Goal: Entertainment & Leisure: Consume media (video, audio)

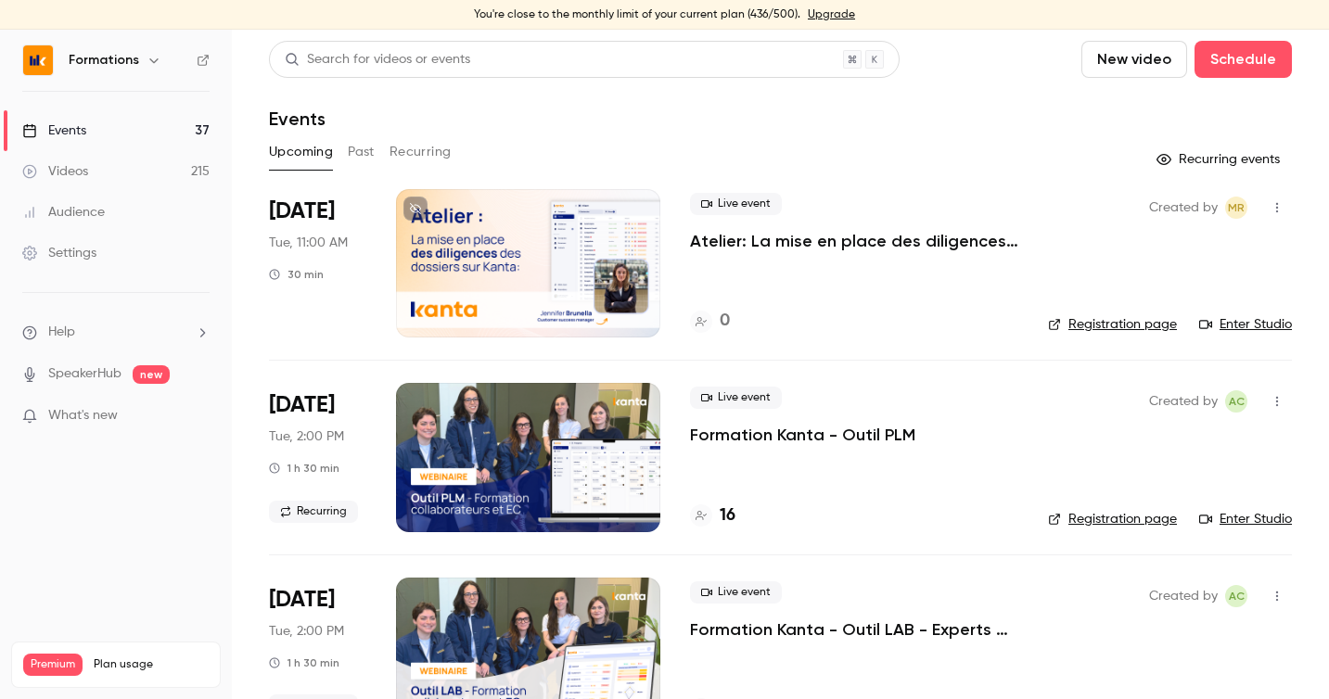
click at [376, 159] on div "Upcoming Past Recurring" at bounding box center [780, 152] width 1023 height 30
click at [363, 158] on button "Past" at bounding box center [361, 152] width 27 height 30
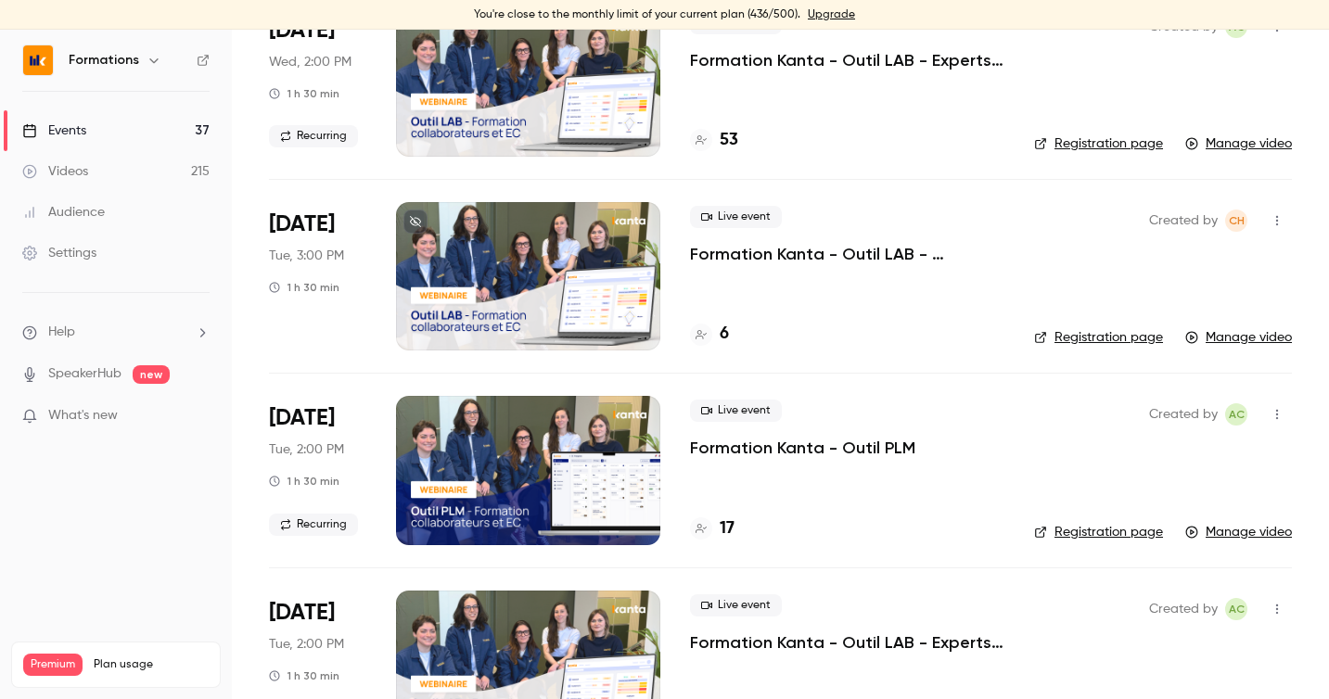
scroll to position [1164, 0]
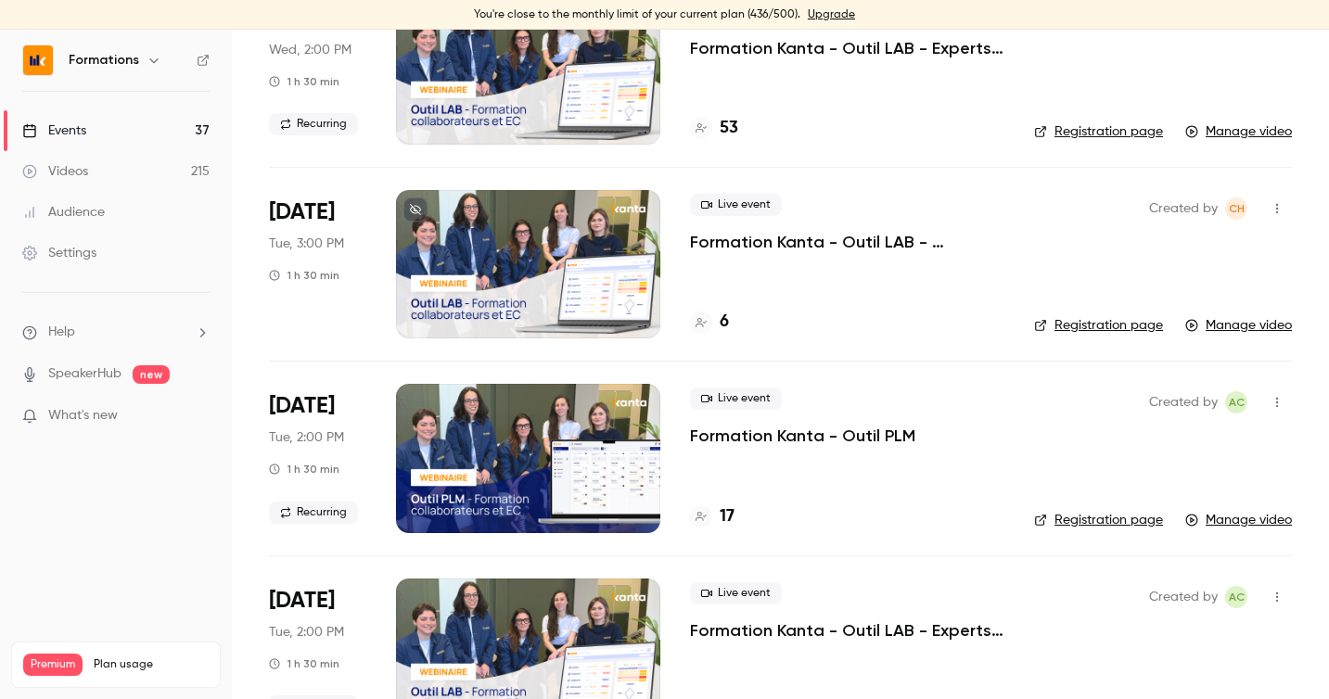
click at [520, 499] on div at bounding box center [528, 458] width 264 height 148
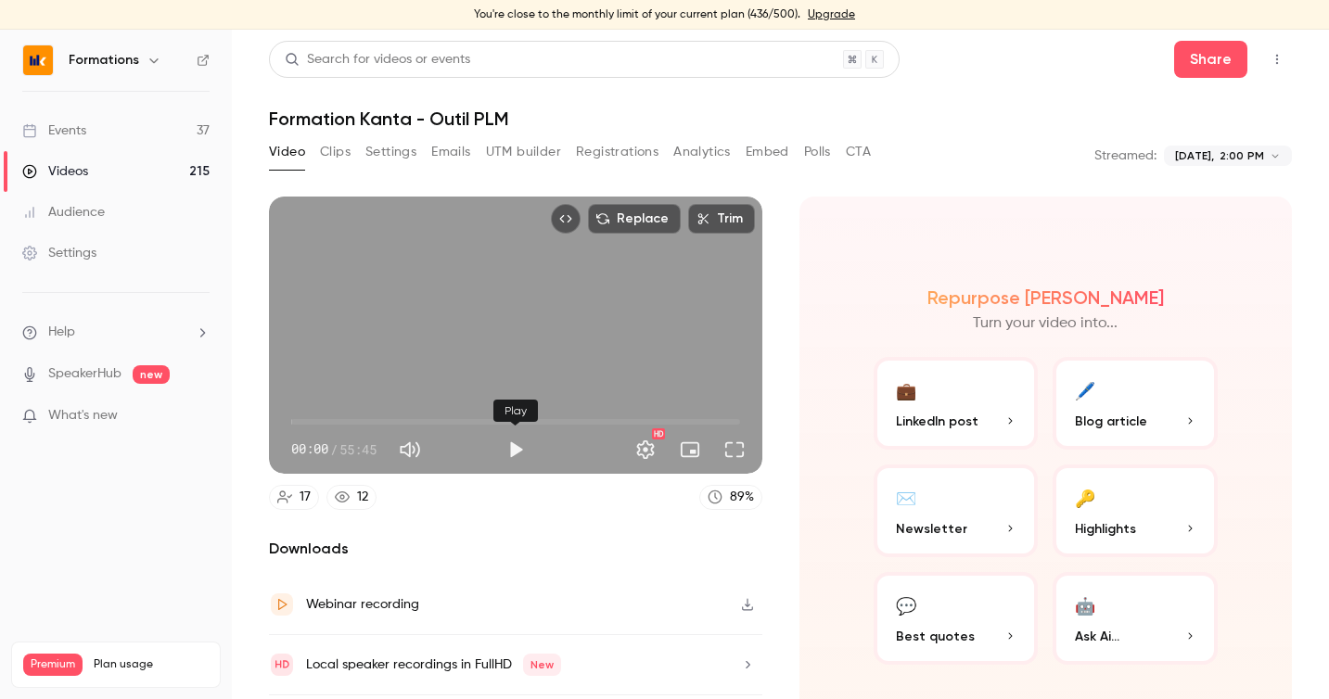
click at [515, 451] on button "Play" at bounding box center [515, 449] width 37 height 37
click at [328, 423] on span "04:36" at bounding box center [515, 422] width 449 height 30
click at [303, 420] on span "04:37" at bounding box center [515, 422] width 449 height 30
click at [299, 420] on span "00:55" at bounding box center [299, 422] width 6 height 6
click at [295, 420] on span "00:27" at bounding box center [295, 422] width 6 height 6
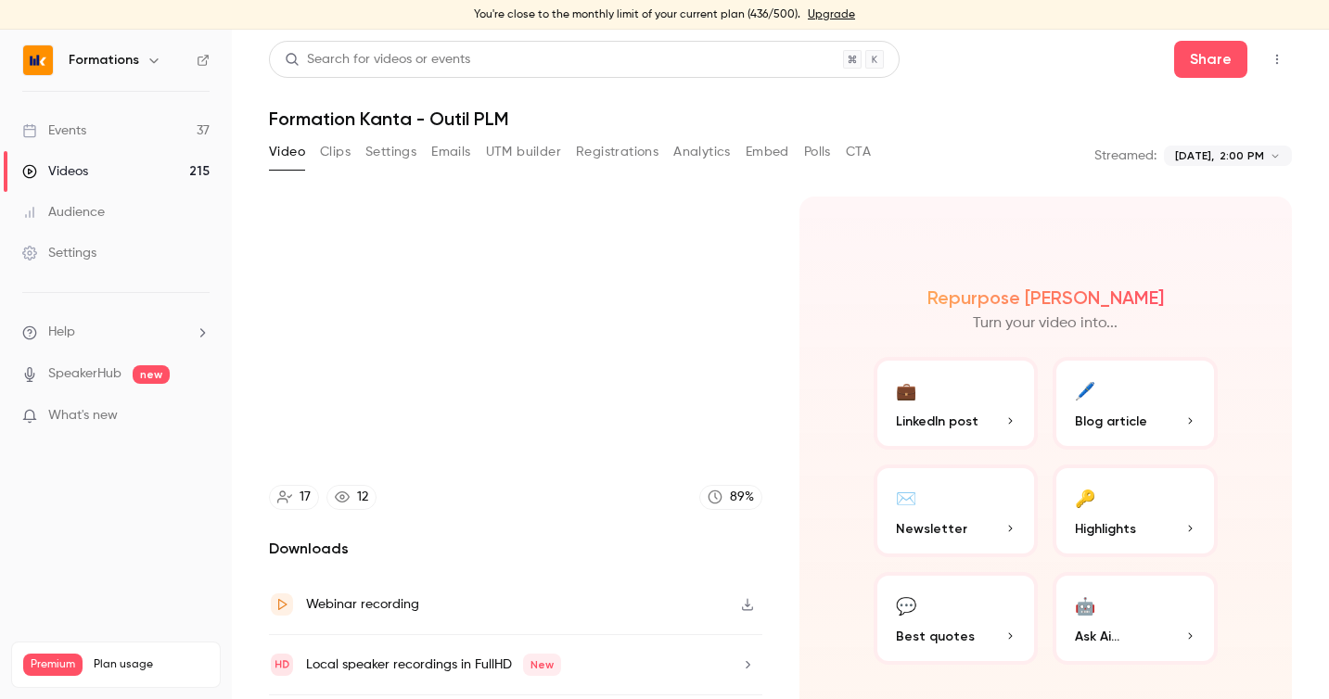
type input "**"
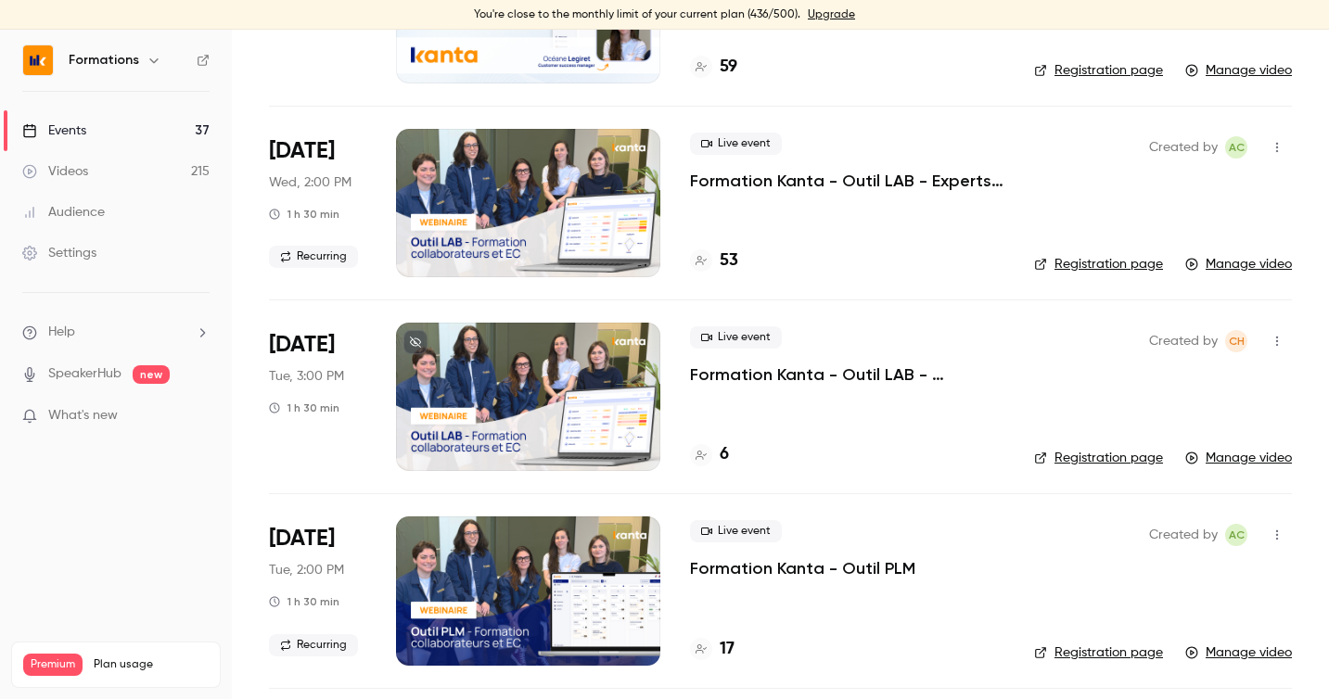
scroll to position [1027, 0]
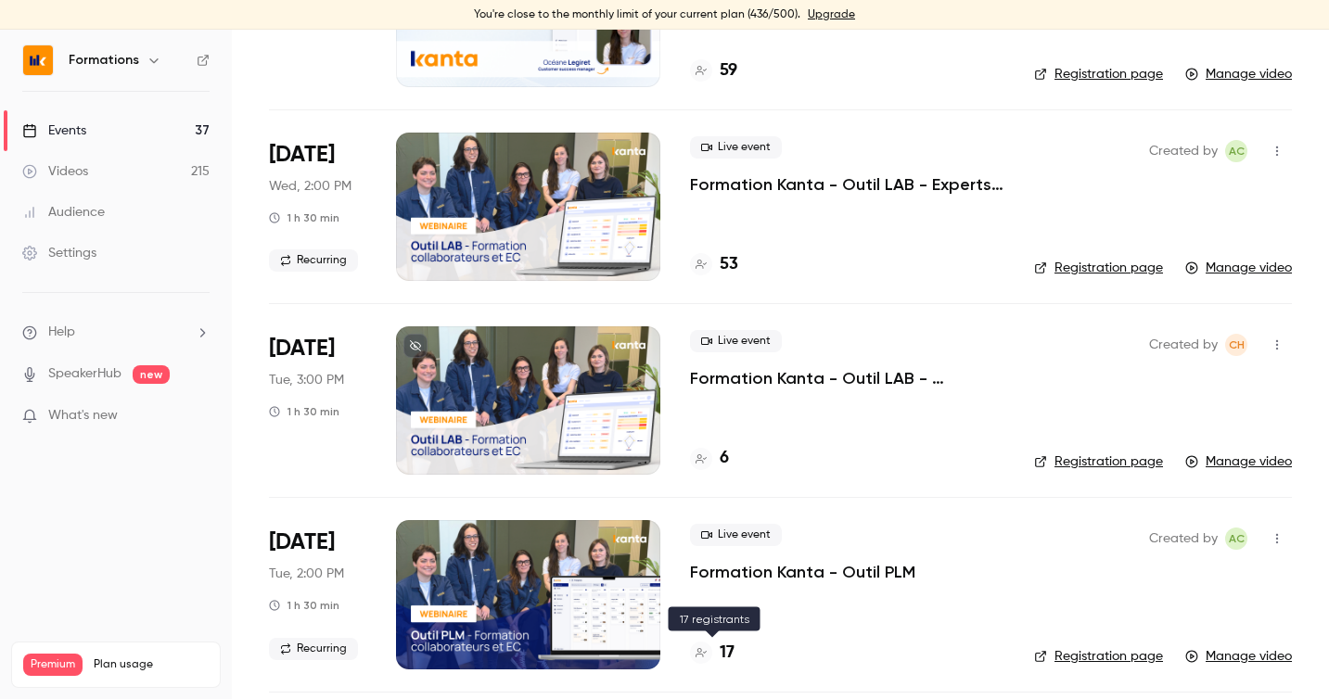
click at [727, 644] on h4 "17" at bounding box center [727, 653] width 15 height 25
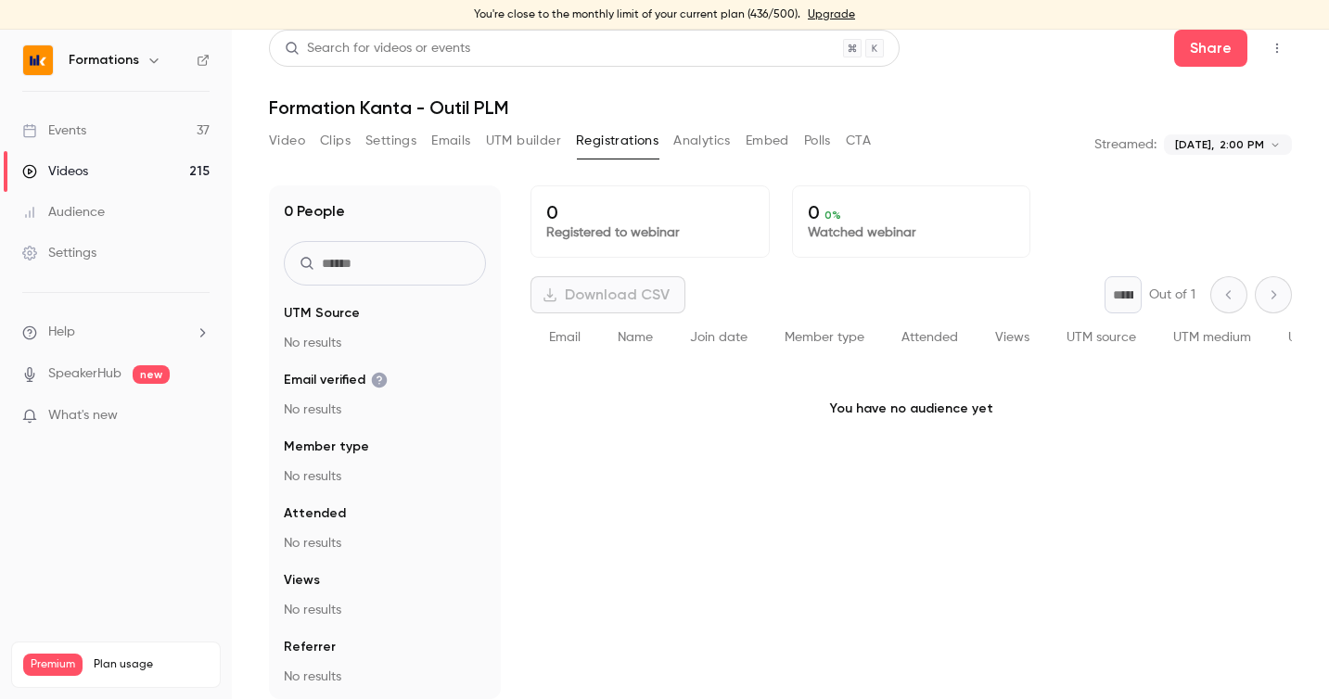
scroll to position [11, 0]
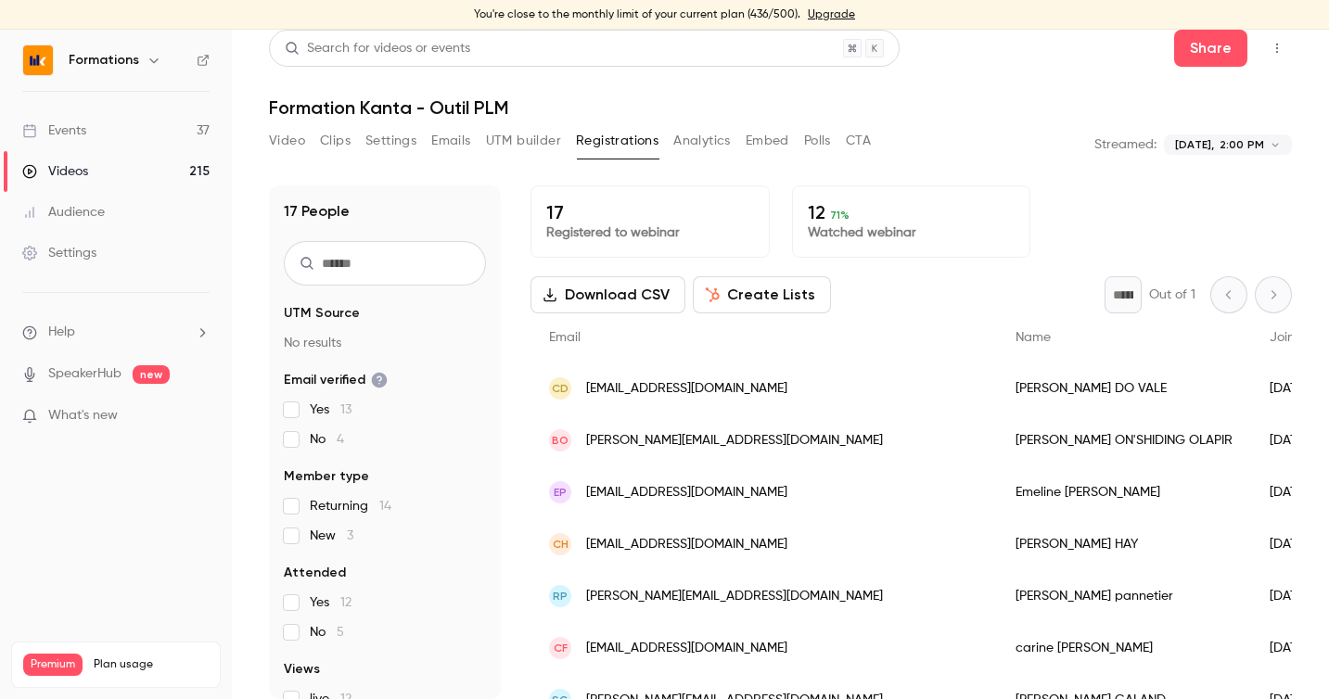
click at [805, 139] on button "Polls" at bounding box center [817, 141] width 27 height 30
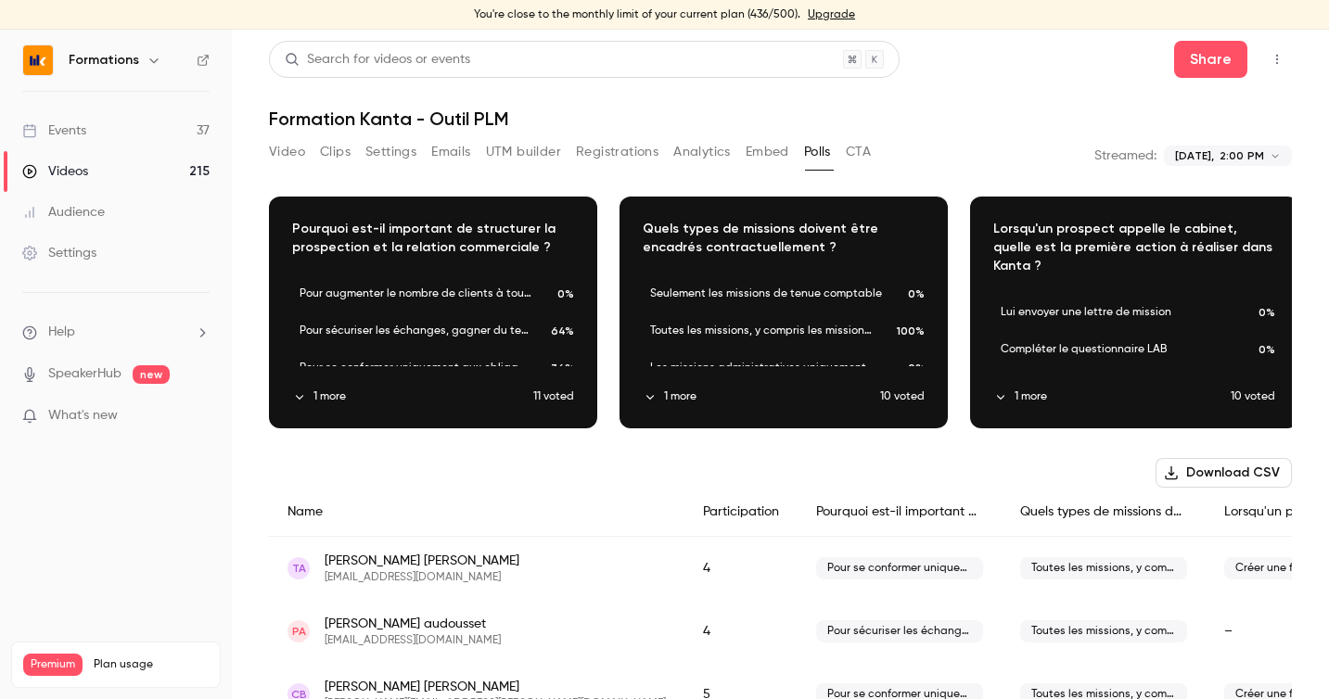
click at [679, 172] on div "Video Clips Settings Emails UTM builder Registrations Analytics Embed Polls CTA" at bounding box center [570, 155] width 602 height 37
click at [650, 158] on button "Registrations" at bounding box center [617, 152] width 83 height 30
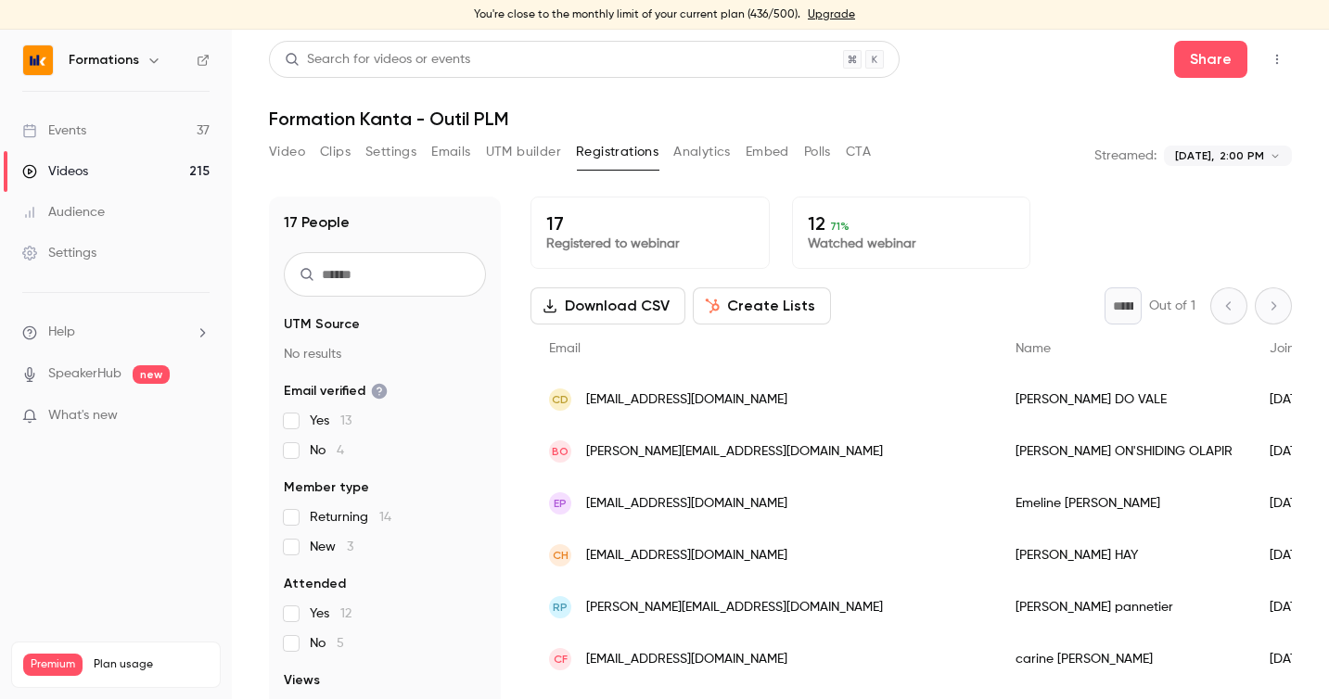
click at [311, 147] on div "Video Clips Settings Emails UTM builder Registrations Analytics Embed Polls CTA" at bounding box center [570, 152] width 602 height 30
click at [336, 149] on button "Clips" at bounding box center [335, 152] width 31 height 30
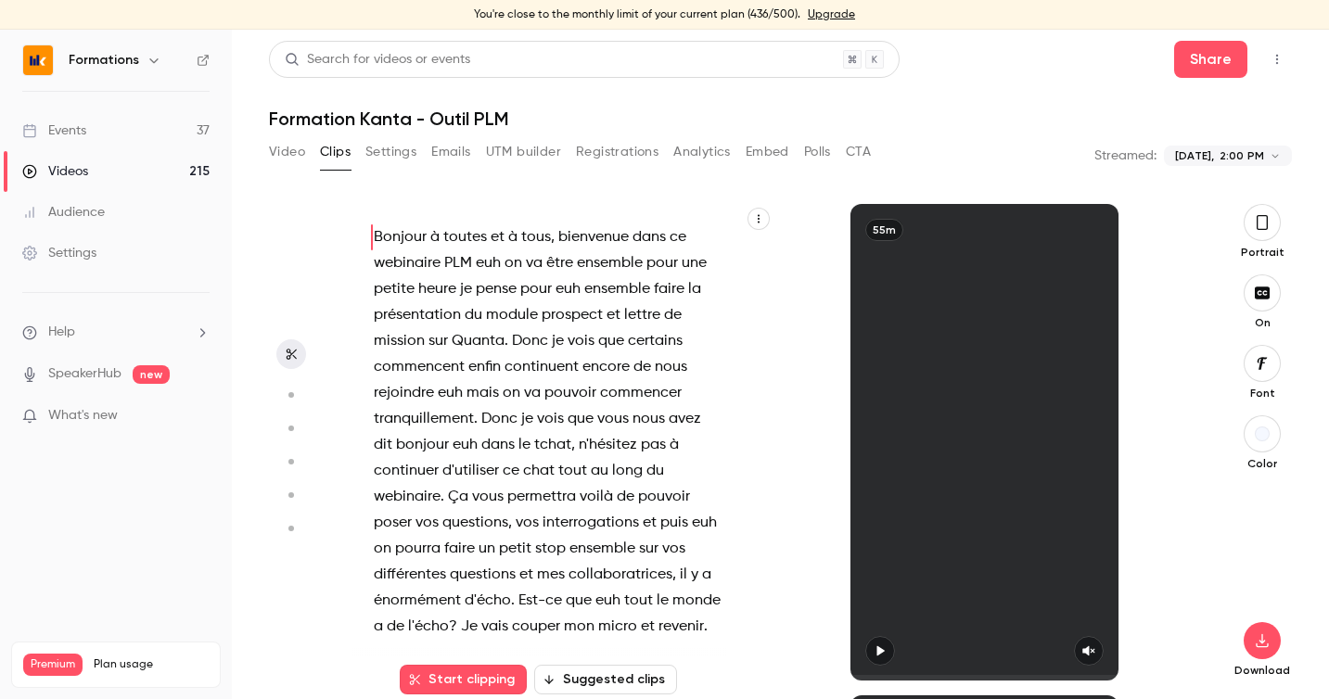
scroll to position [29, 0]
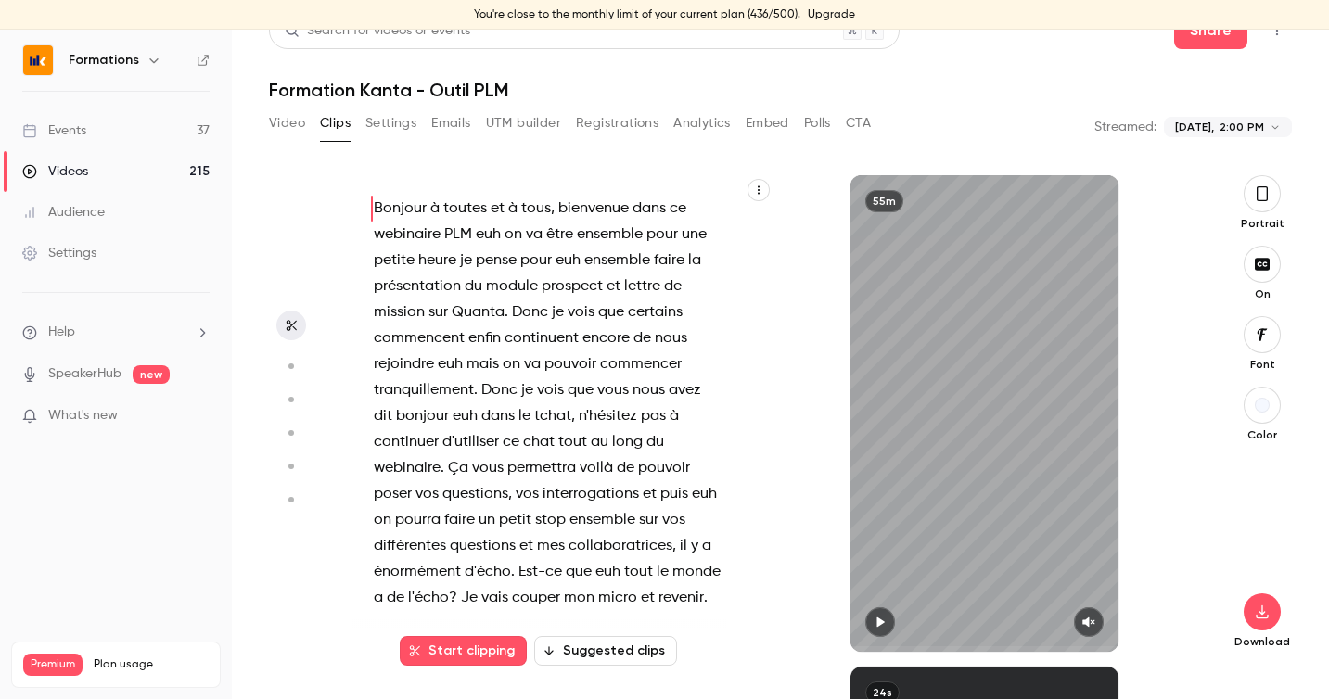
click at [288, 123] on button "Video" at bounding box center [287, 123] width 36 height 30
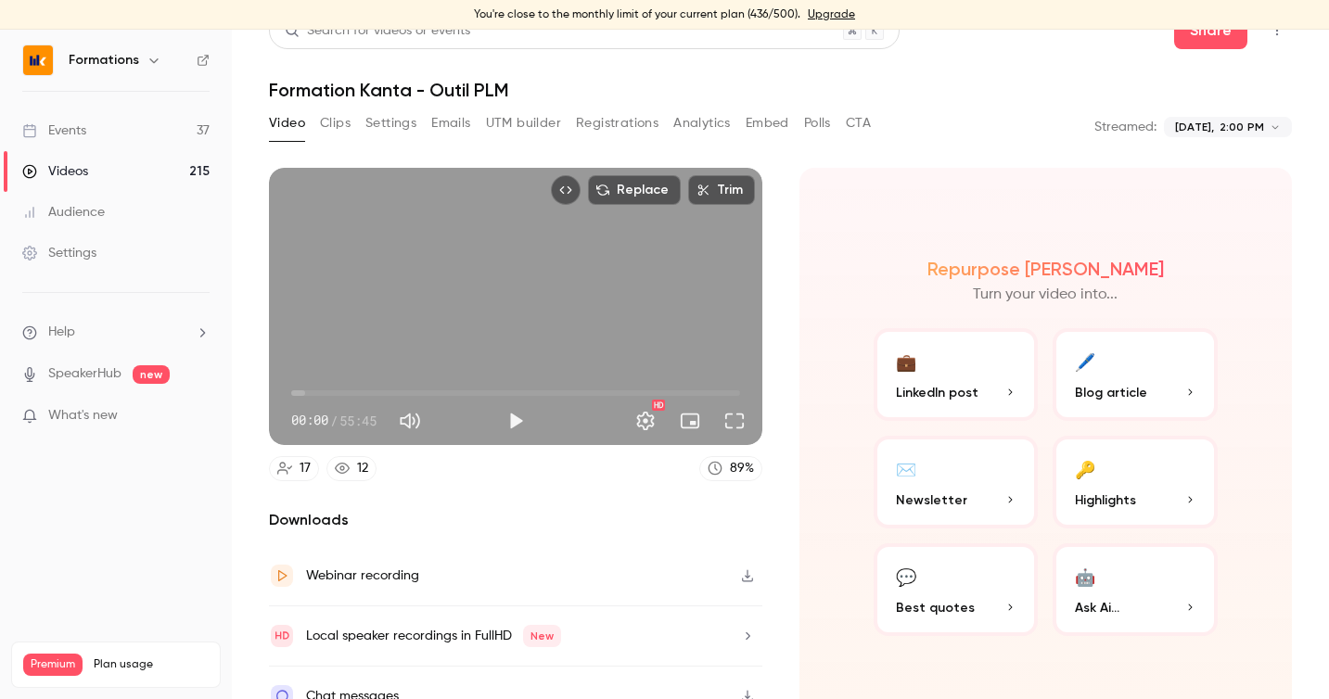
click at [503, 303] on div "Replace Trim 00:00 00:00 / 55:45 HD" at bounding box center [515, 306] width 493 height 277
click at [300, 388] on span "01:09" at bounding box center [515, 393] width 449 height 30
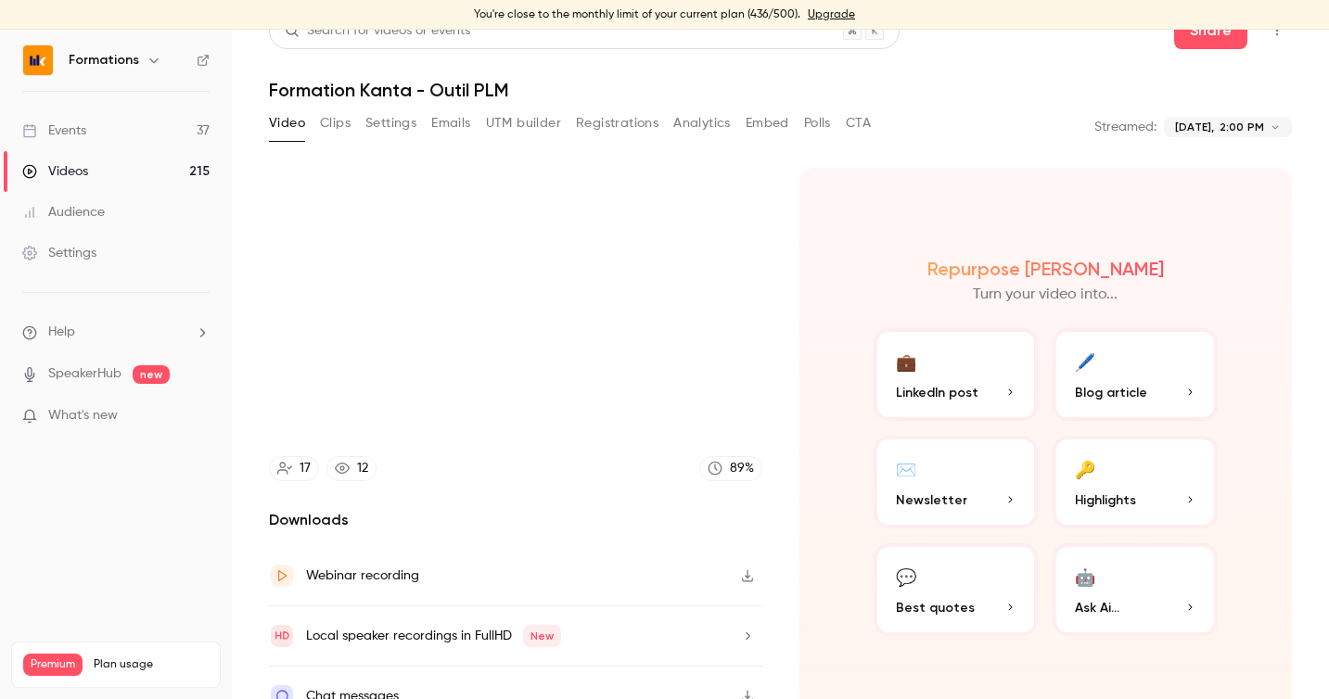
type input "****"
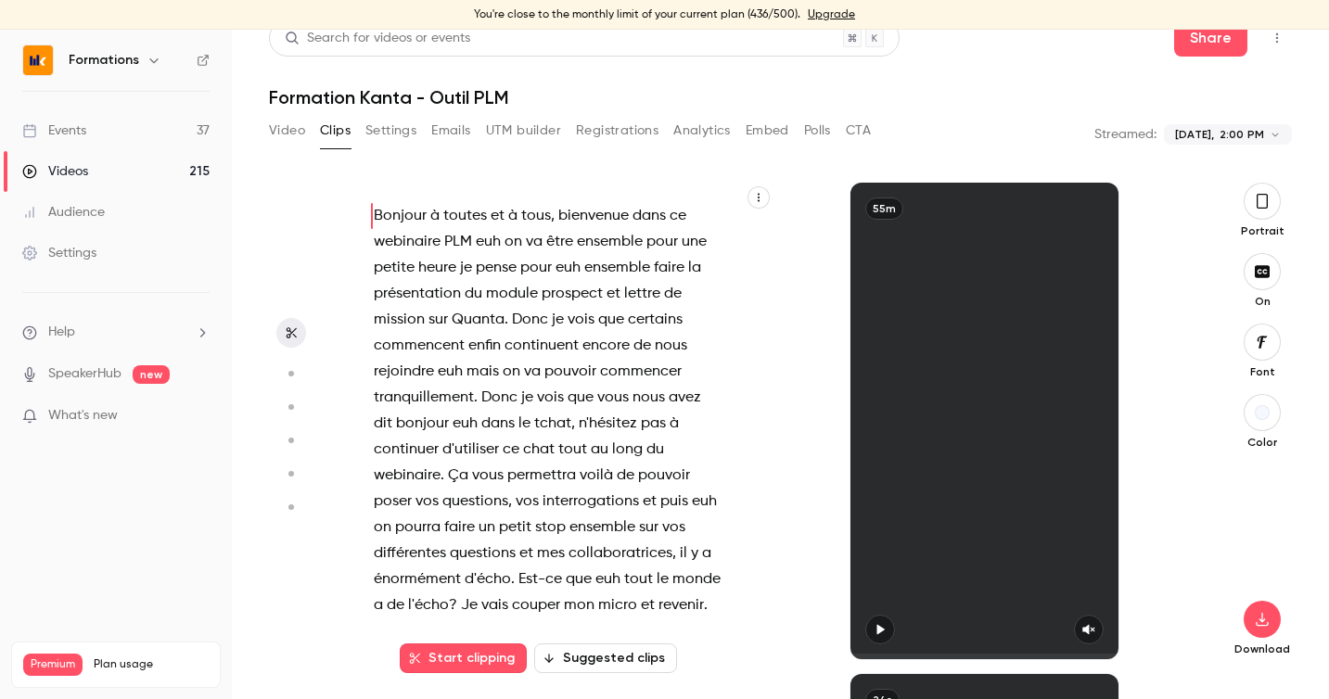
scroll to position [11, 0]
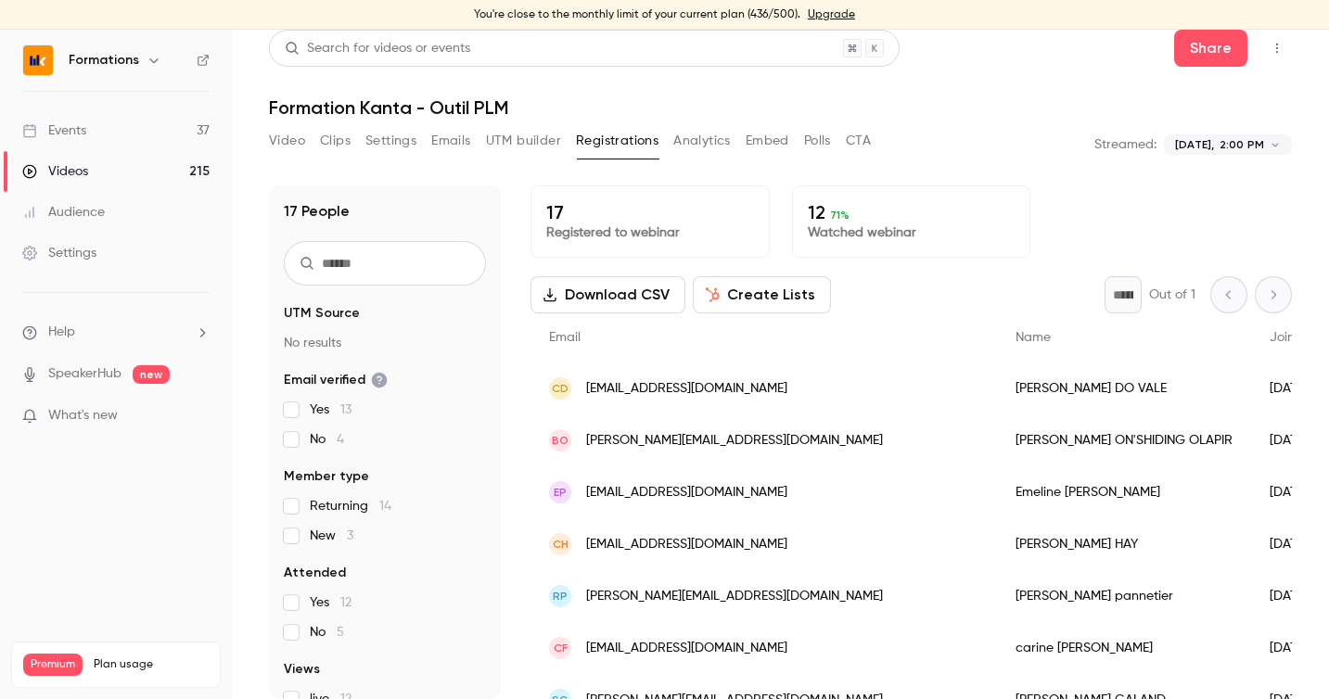
scroll to position [21, 0]
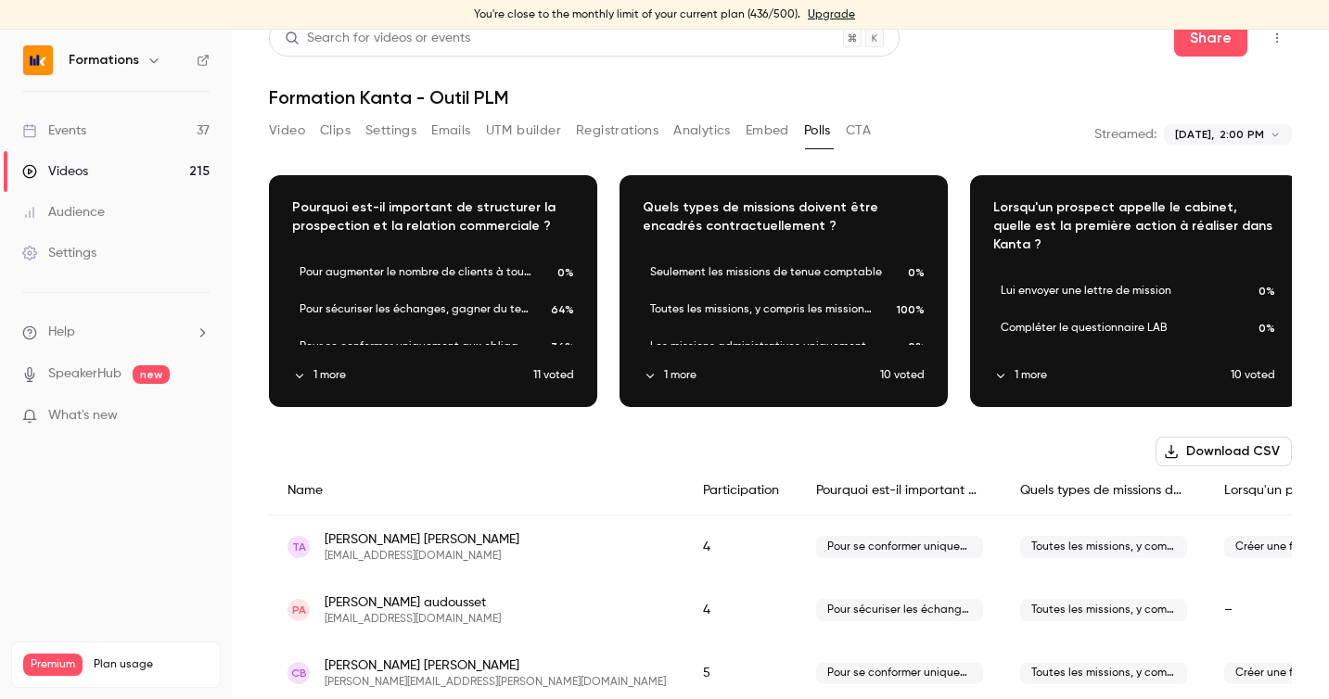
scroll to position [11, 0]
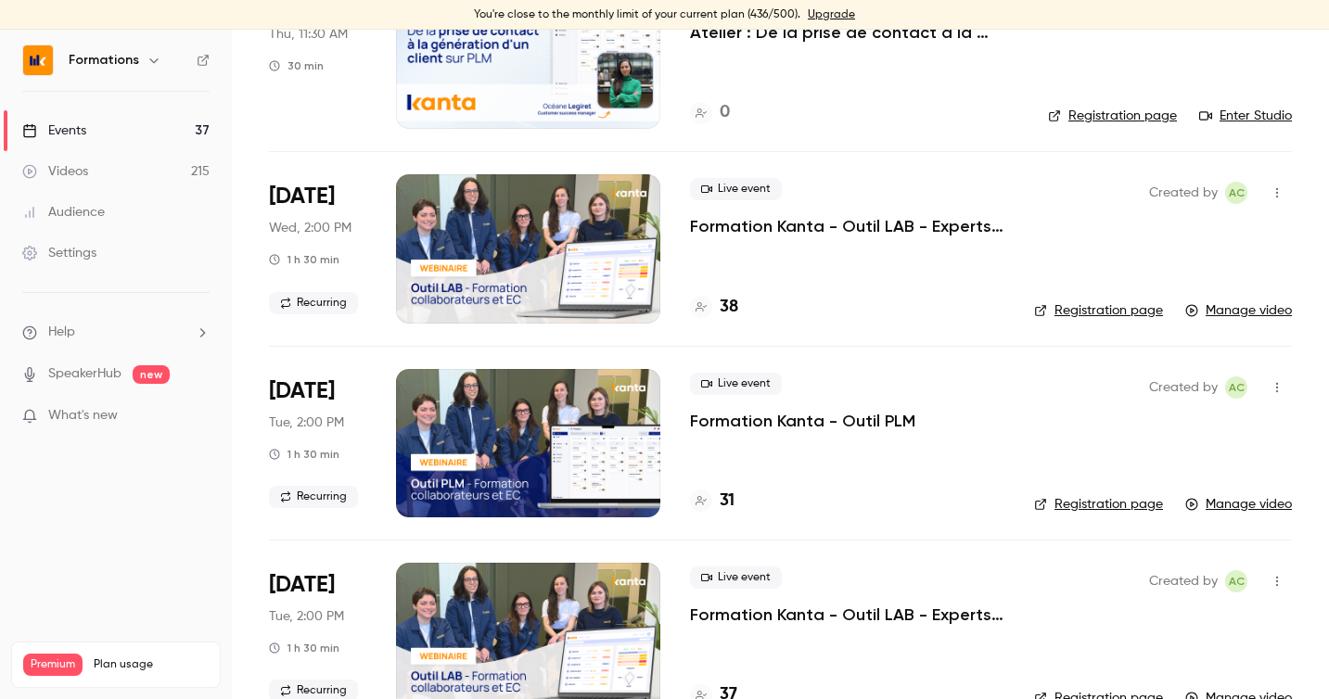
scroll to position [215, 0]
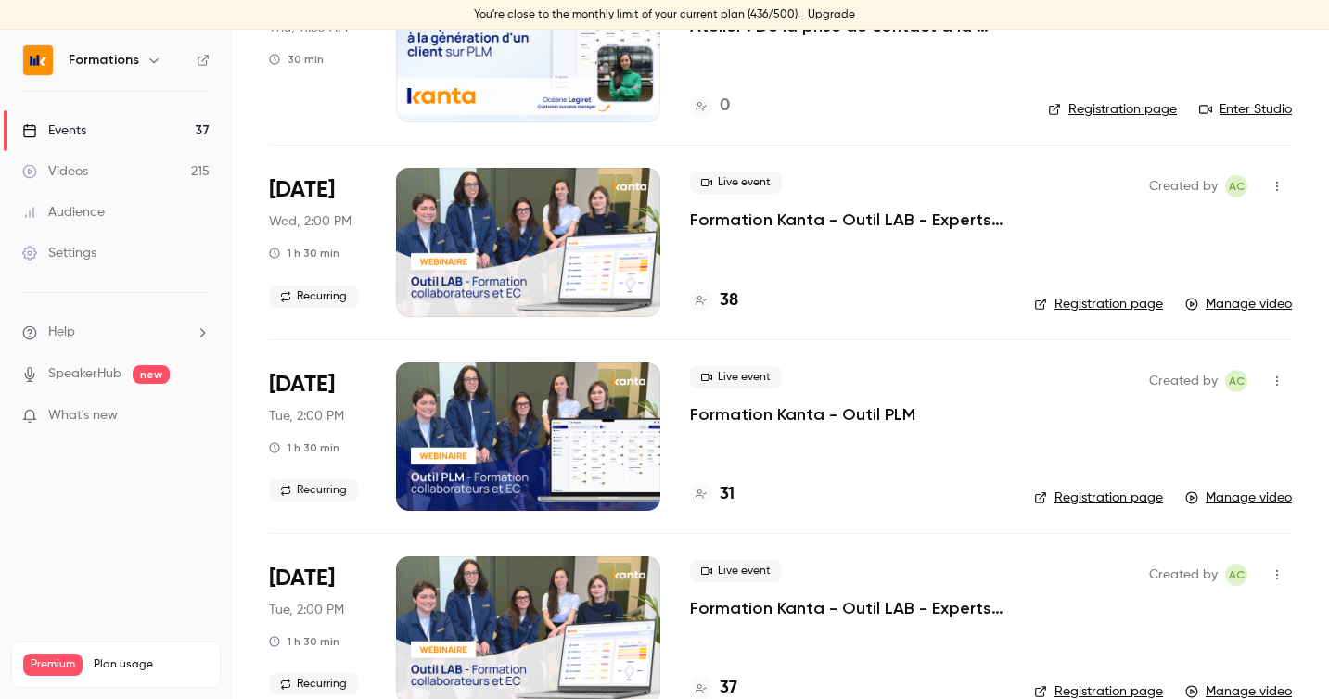
click at [726, 499] on h4 "31" at bounding box center [727, 494] width 15 height 25
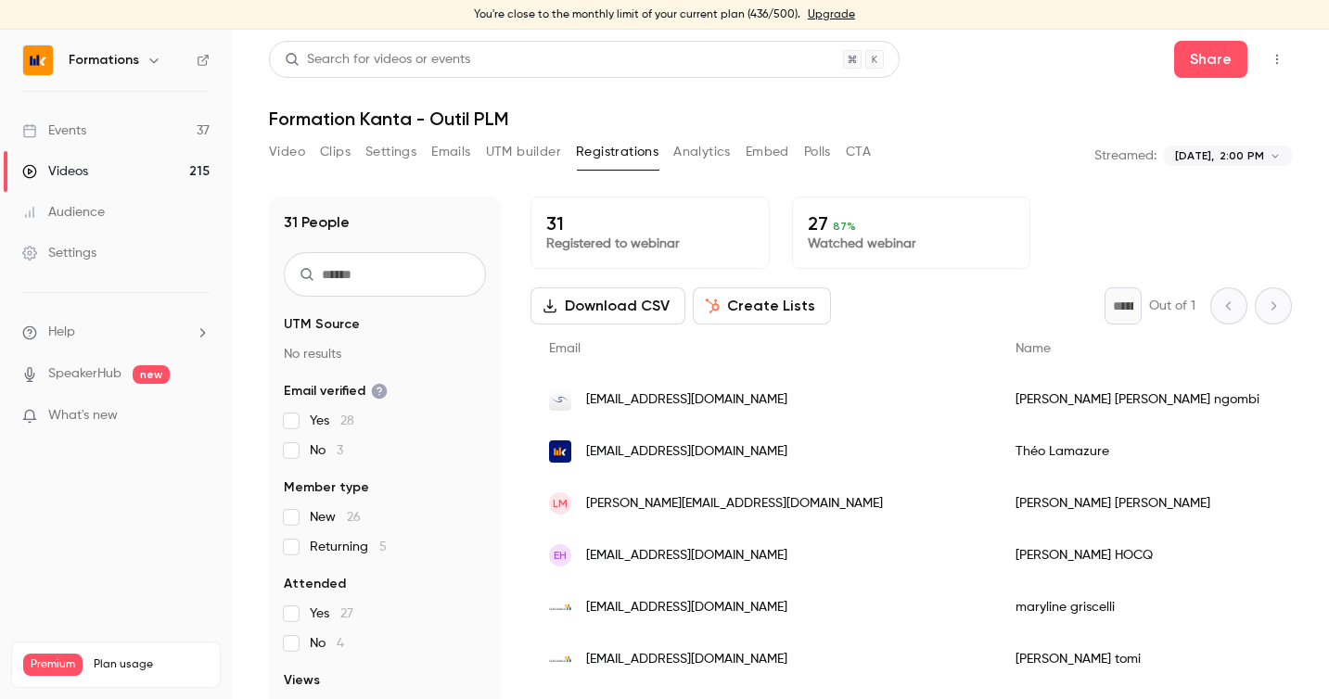
click at [337, 163] on button "Clips" at bounding box center [335, 152] width 31 height 30
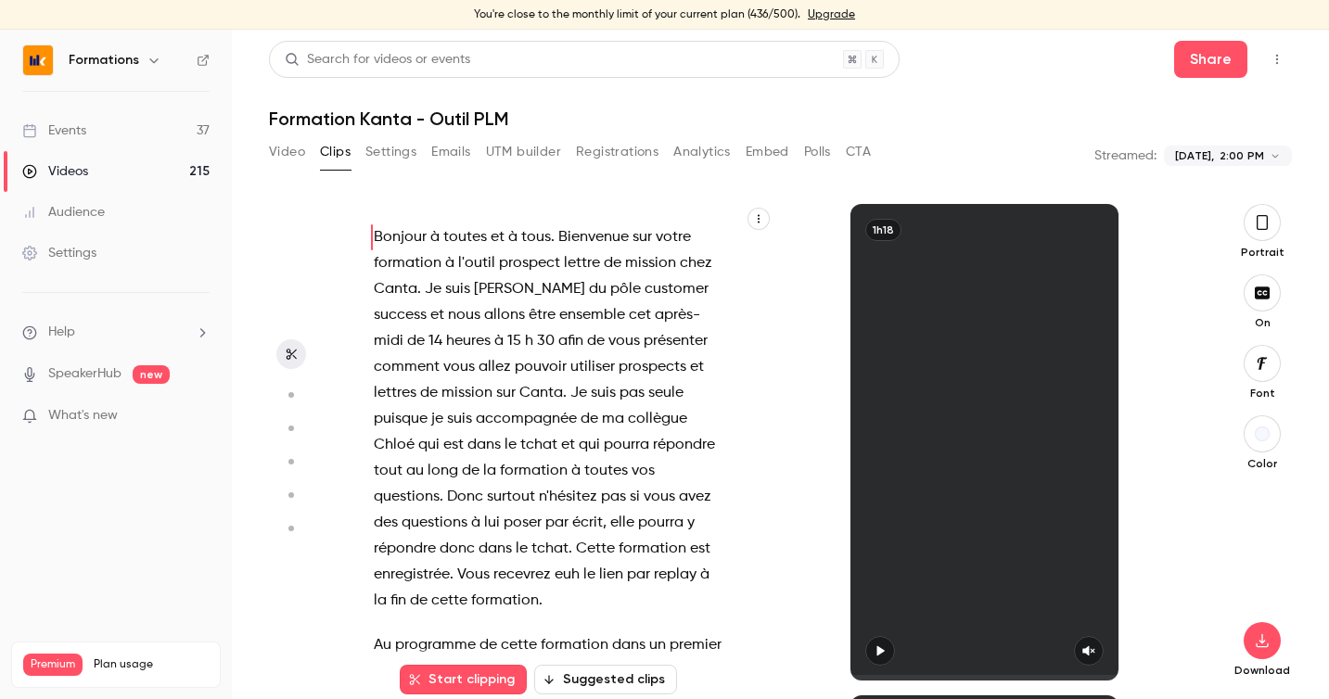
click at [301, 160] on section "**********" at bounding box center [780, 433] width 1023 height 592
click at [274, 118] on h1 "Formation Kanta - Outil PLM" at bounding box center [780, 119] width 1023 height 22
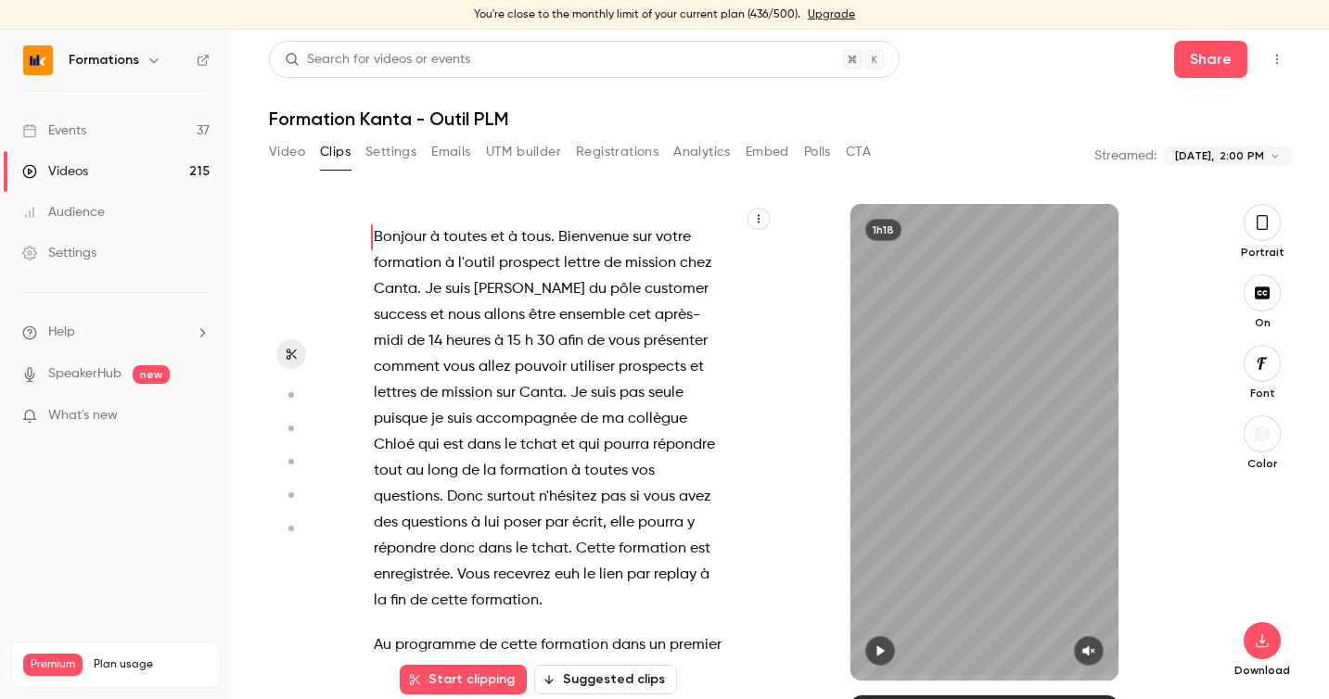
click at [276, 147] on button "Video" at bounding box center [287, 152] width 36 height 30
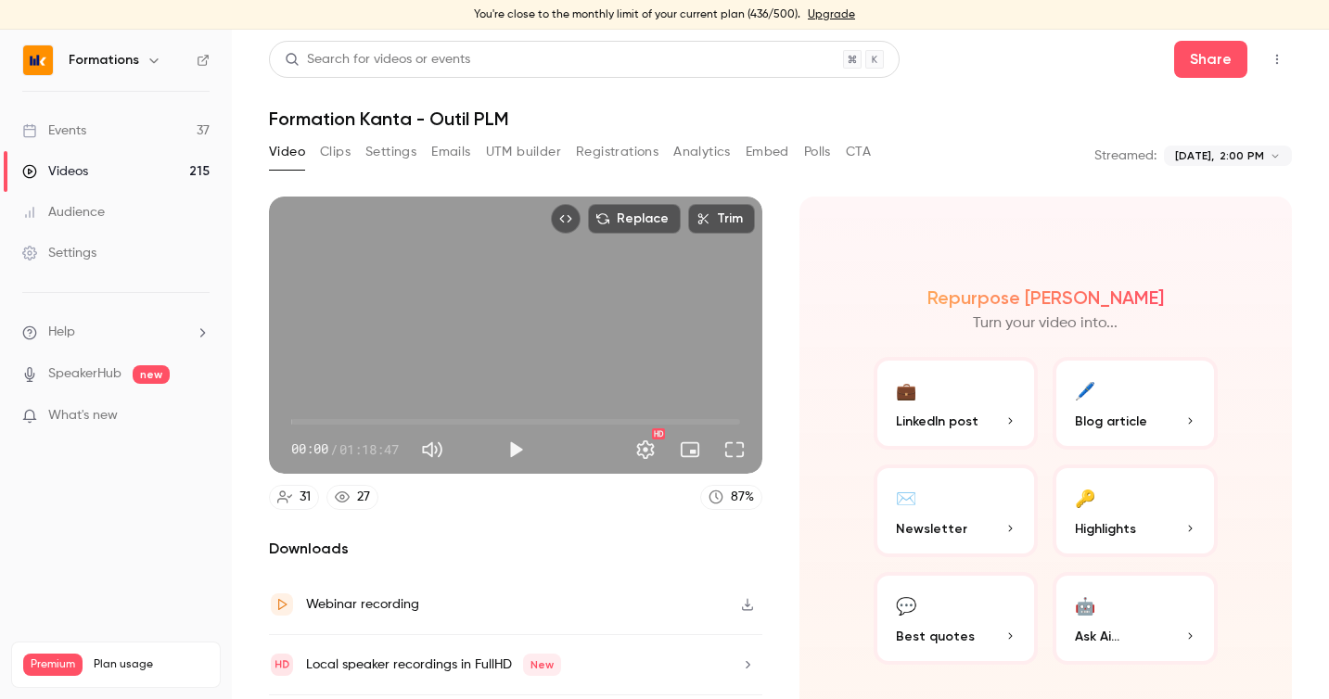
click at [529, 451] on button "Play" at bounding box center [515, 449] width 37 height 37
click at [740, 447] on button "Full screen" at bounding box center [734, 449] width 37 height 37
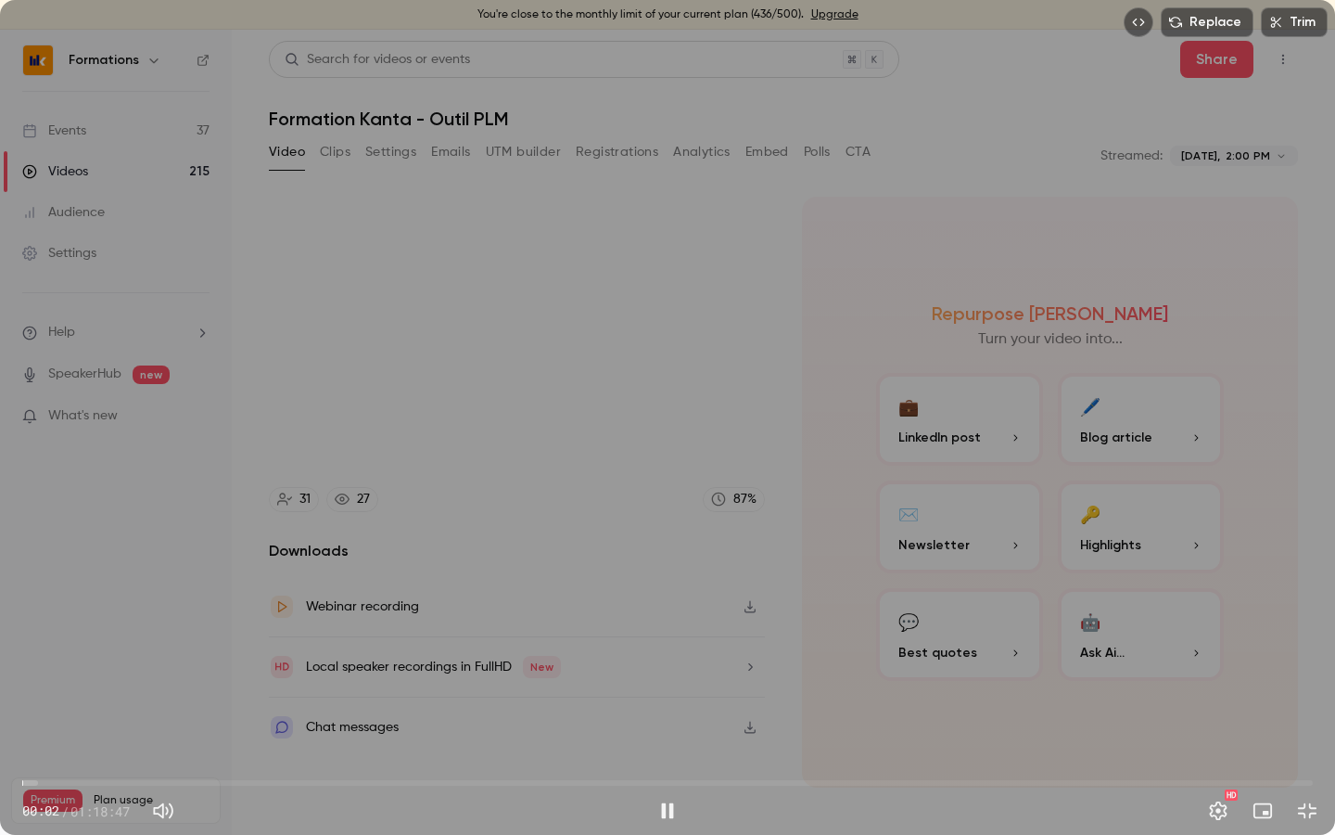
click at [33, 698] on span "00:02" at bounding box center [667, 783] width 1291 height 30
drag, startPoint x: 33, startPoint y: 779, endPoint x: 16, endPoint y: 779, distance: 17.6
click at [19, 698] on span "00:00" at bounding box center [22, 783] width 6 height 6
click at [224, 698] on span "06:15" at bounding box center [667, 783] width 1291 height 30
click at [96, 698] on span "12:21" at bounding box center [667, 783] width 1291 height 30
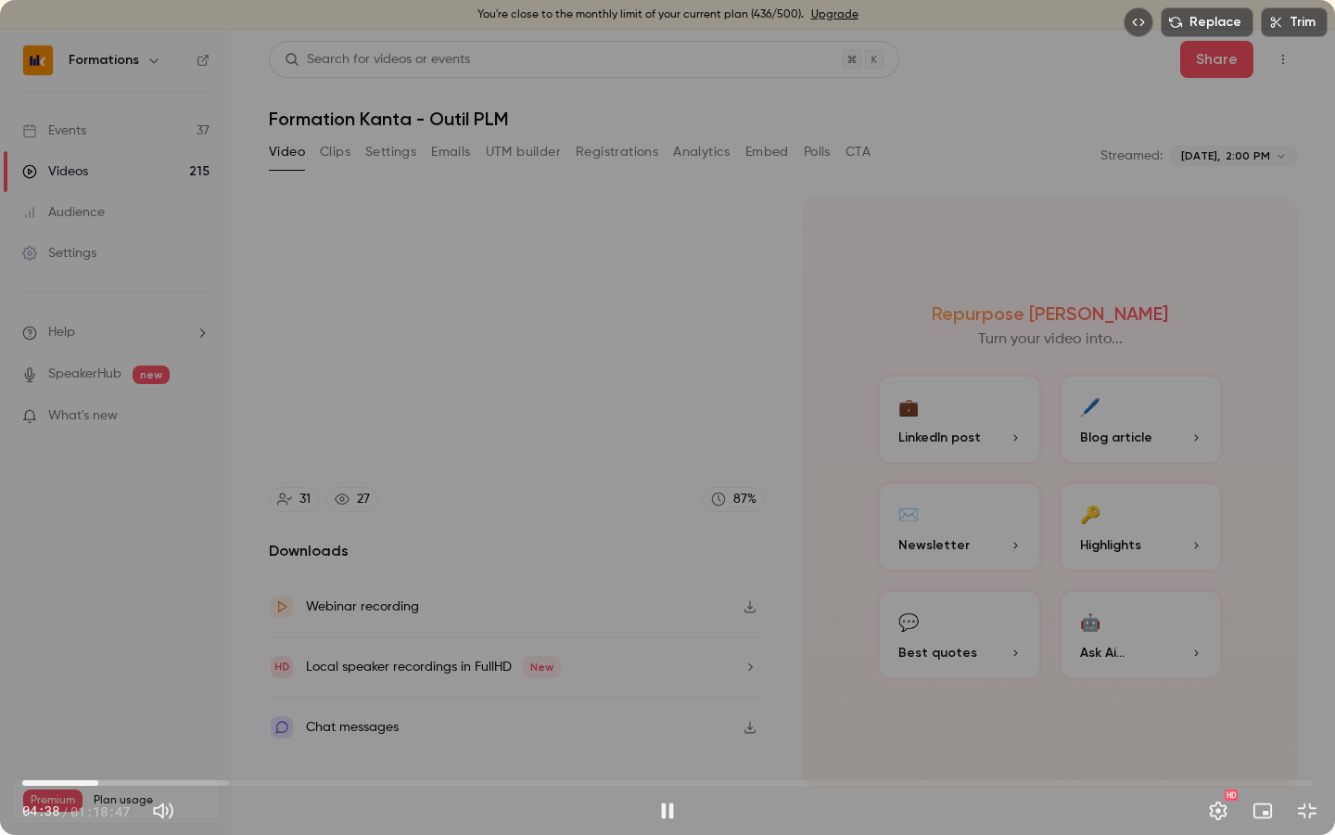
click at [124, 698] on span "04:38" at bounding box center [667, 783] width 1291 height 30
click at [134, 698] on span "08:29" at bounding box center [667, 783] width 1291 height 30
click at [506, 510] on div "Replace Trim 07:48 07:48 / 01:18:47 HD" at bounding box center [667, 417] width 1335 height 835
click at [670, 698] on button "Play" at bounding box center [667, 810] width 37 height 37
click at [1211, 698] on button "Settings" at bounding box center [1218, 810] width 37 height 37
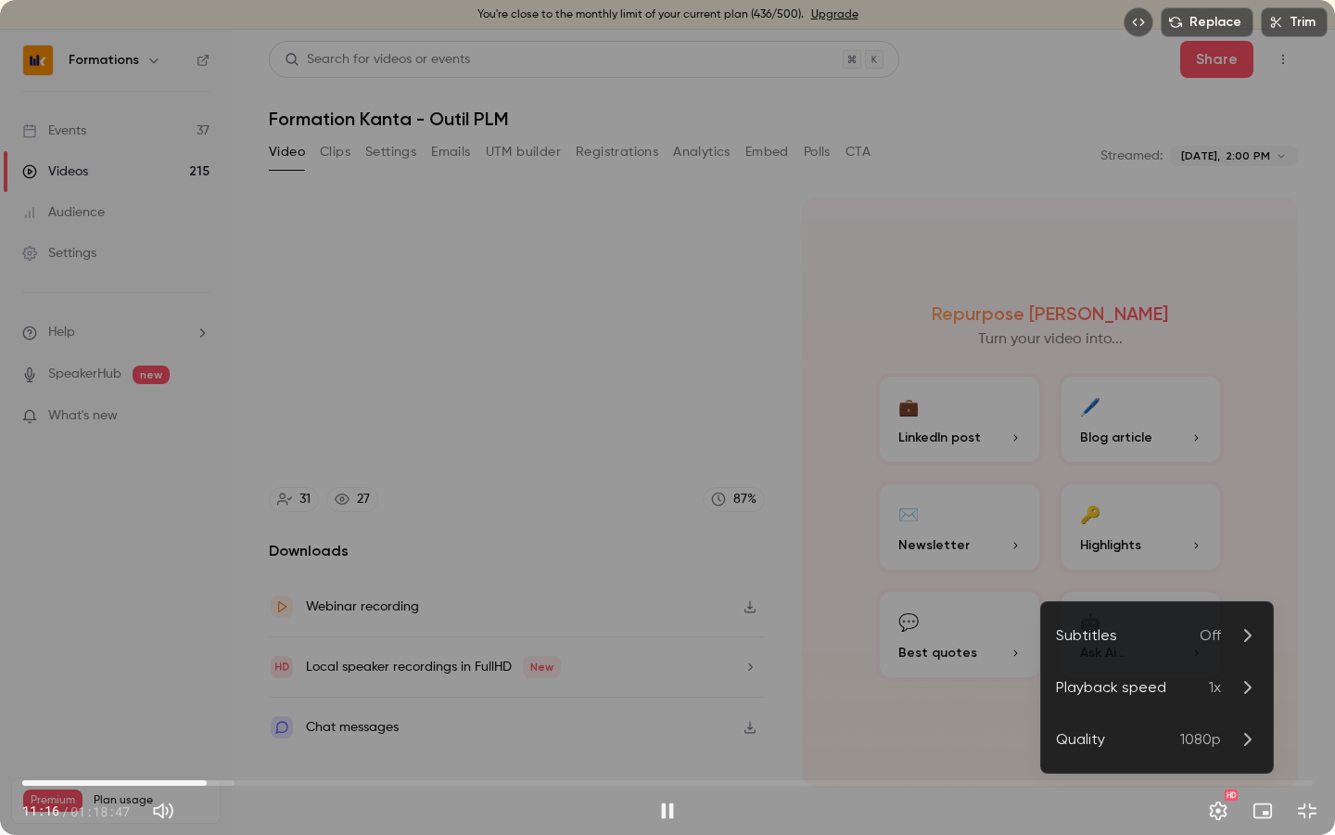
click at [1152, 675] on li "Playback speed 1x" at bounding box center [1157, 687] width 232 height 52
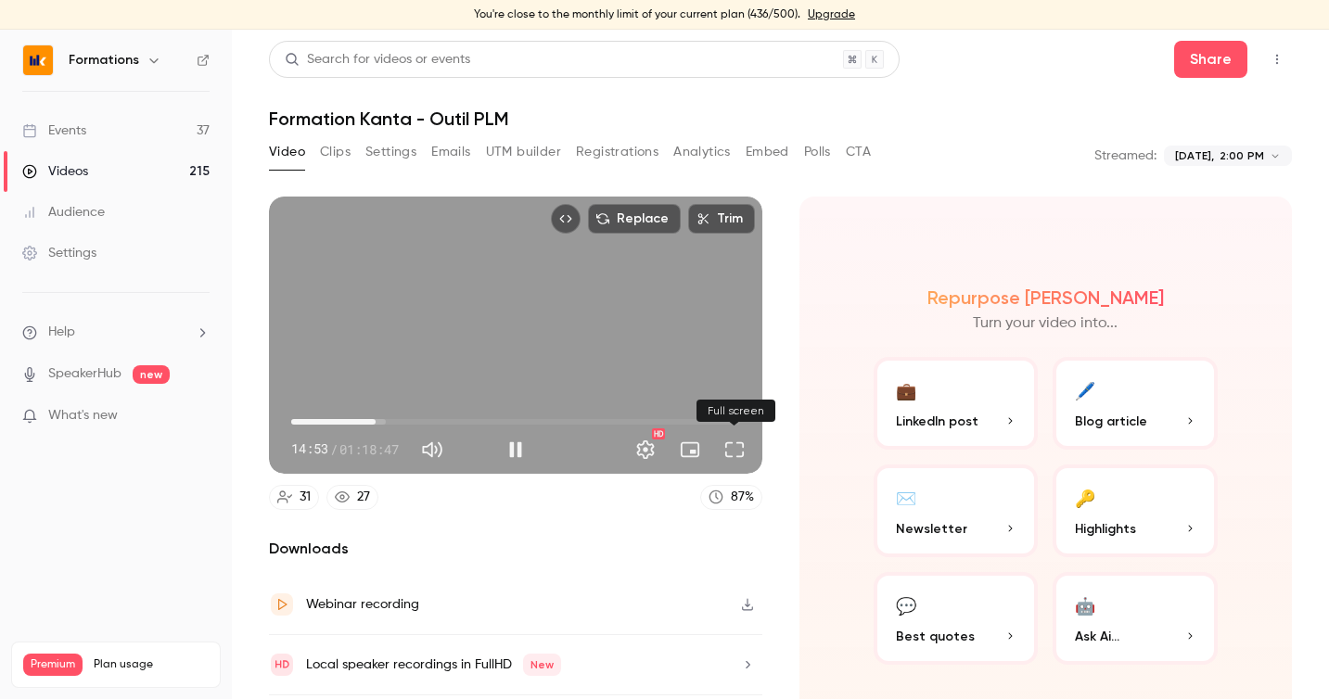
click at [730, 447] on button "Full screen" at bounding box center [734, 449] width 37 height 37
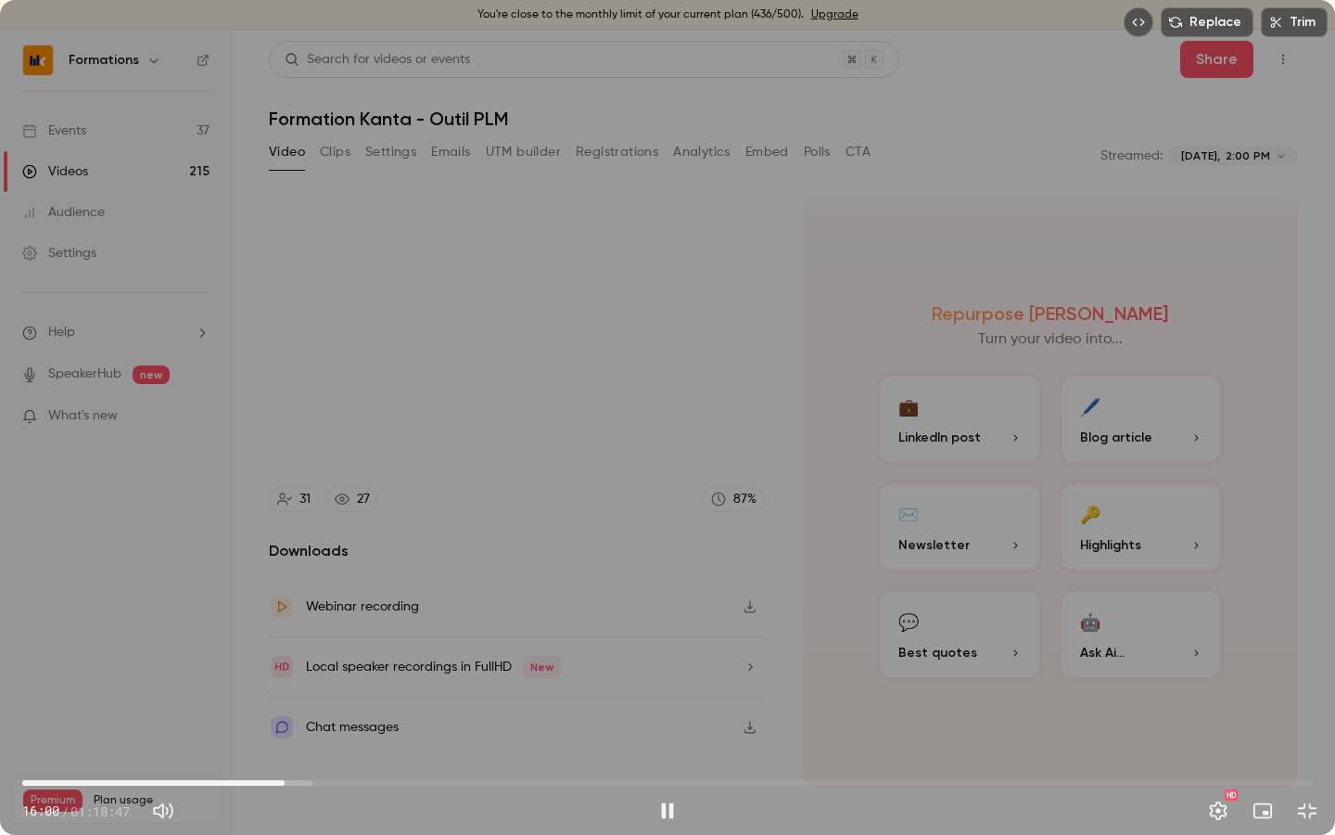
click at [300, 698] on span "16:00" at bounding box center [667, 783] width 1291 height 30
click at [322, 698] on span "17:32" at bounding box center [667, 783] width 1291 height 30
click at [320, 698] on span "18:20" at bounding box center [323, 783] width 6 height 6
click at [471, 561] on div "Replace Trim 20:32 20:32 / 01:18:47 HD" at bounding box center [667, 417] width 1335 height 835
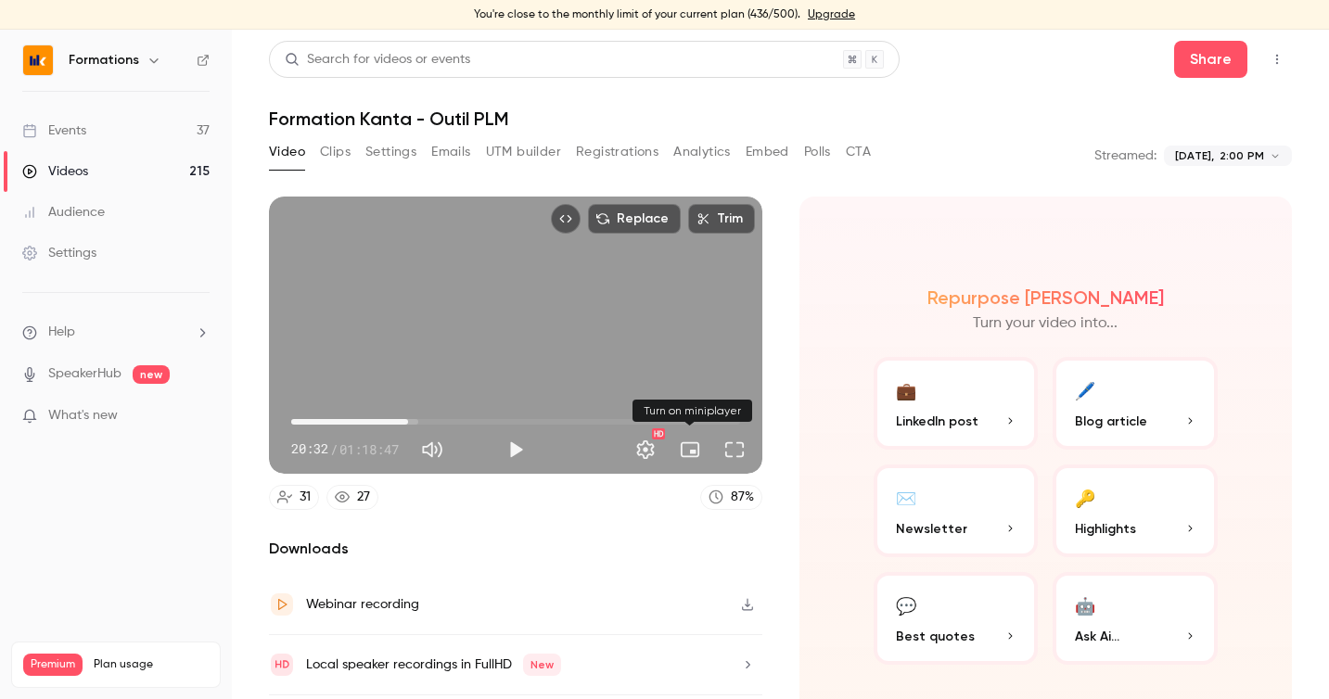
click at [688, 459] on button "Turn on miniplayer" at bounding box center [689, 449] width 37 height 37
click at [690, 459] on button "Turn off miniplayer" at bounding box center [689, 449] width 37 height 37
click at [729, 445] on button "Full screen" at bounding box center [734, 449] width 37 height 37
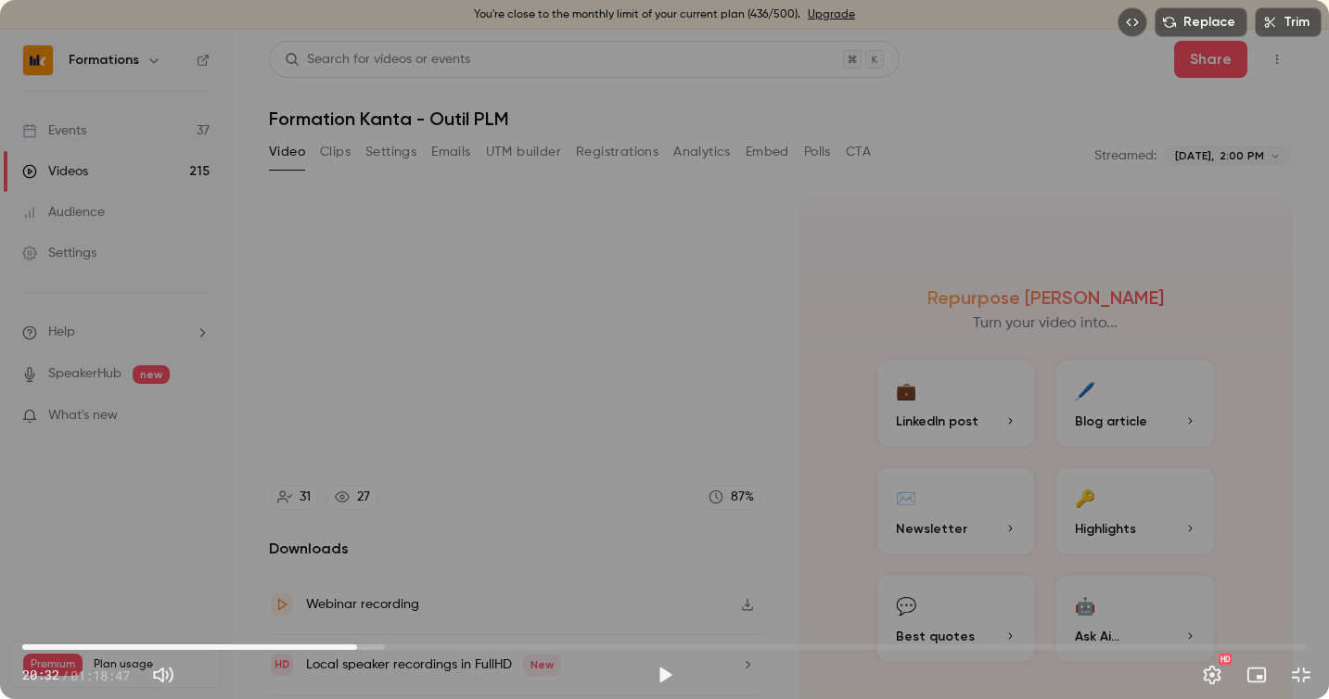
click at [608, 223] on div "Replace Trim 20:32 20:32 / 01:18:47 HD" at bounding box center [664, 349] width 1329 height 699
click at [544, 266] on div "Replace Trim 21:36 21:36 / 01:18:47 HD" at bounding box center [664, 349] width 1329 height 699
click at [1308, 679] on button "Exit full screen" at bounding box center [1300, 675] width 37 height 37
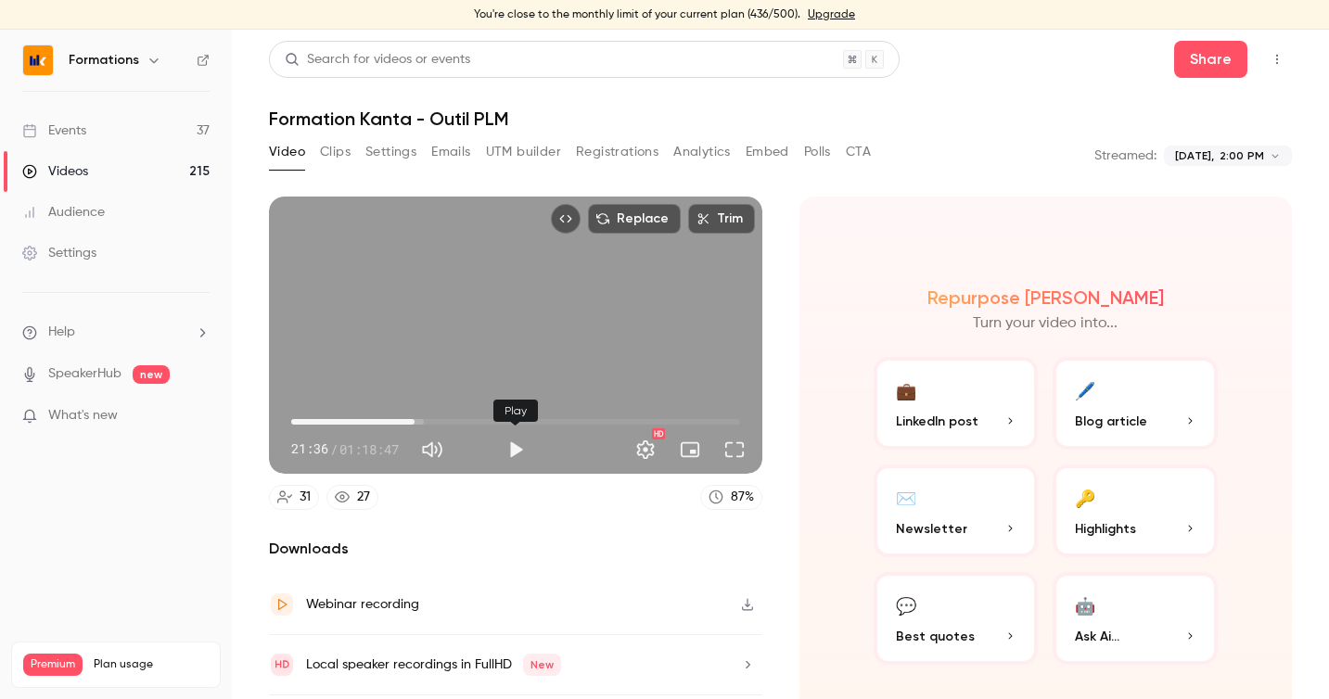
click at [517, 453] on button "Play" at bounding box center [515, 449] width 37 height 37
click at [723, 447] on button "Full screen" at bounding box center [734, 449] width 37 height 37
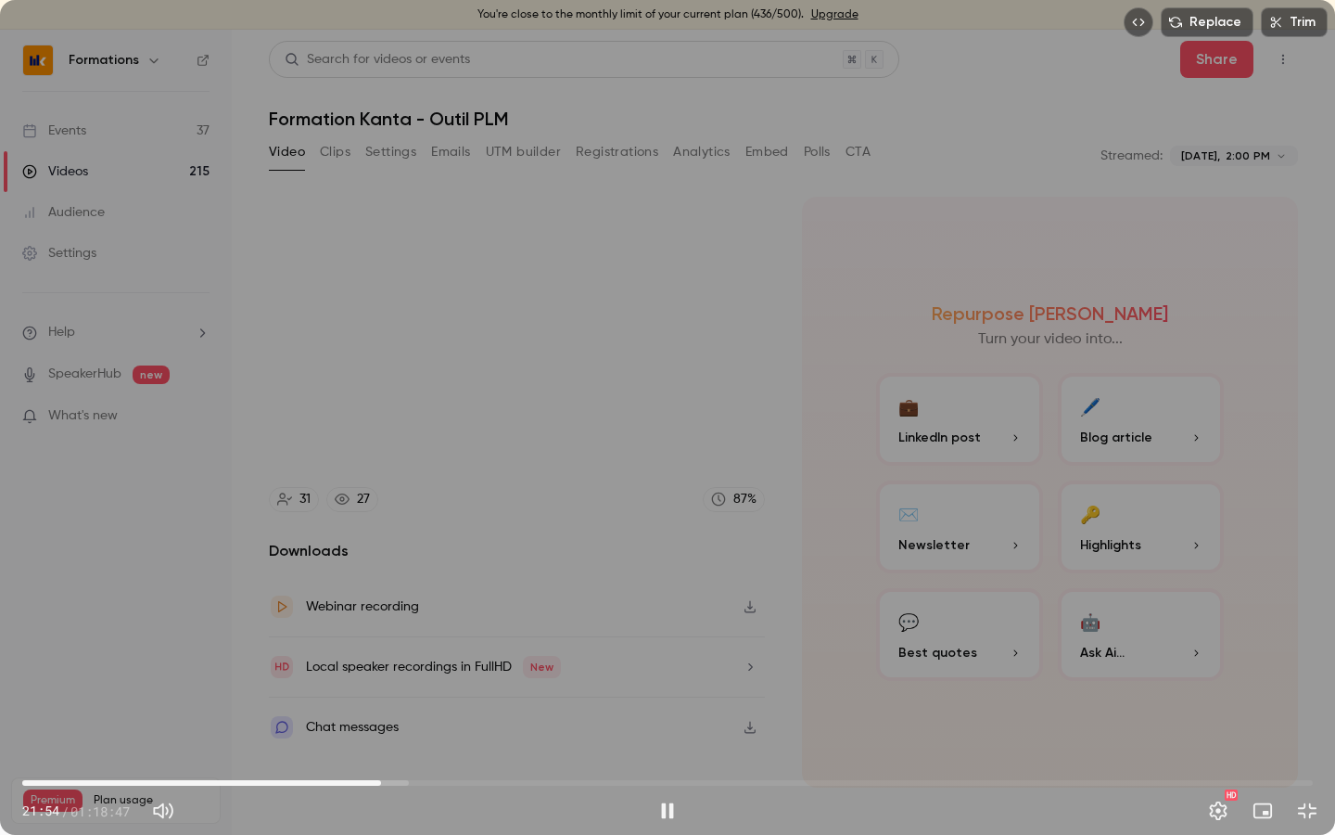
click at [1306, 698] on button "Exit full screen" at bounding box center [1307, 810] width 37 height 37
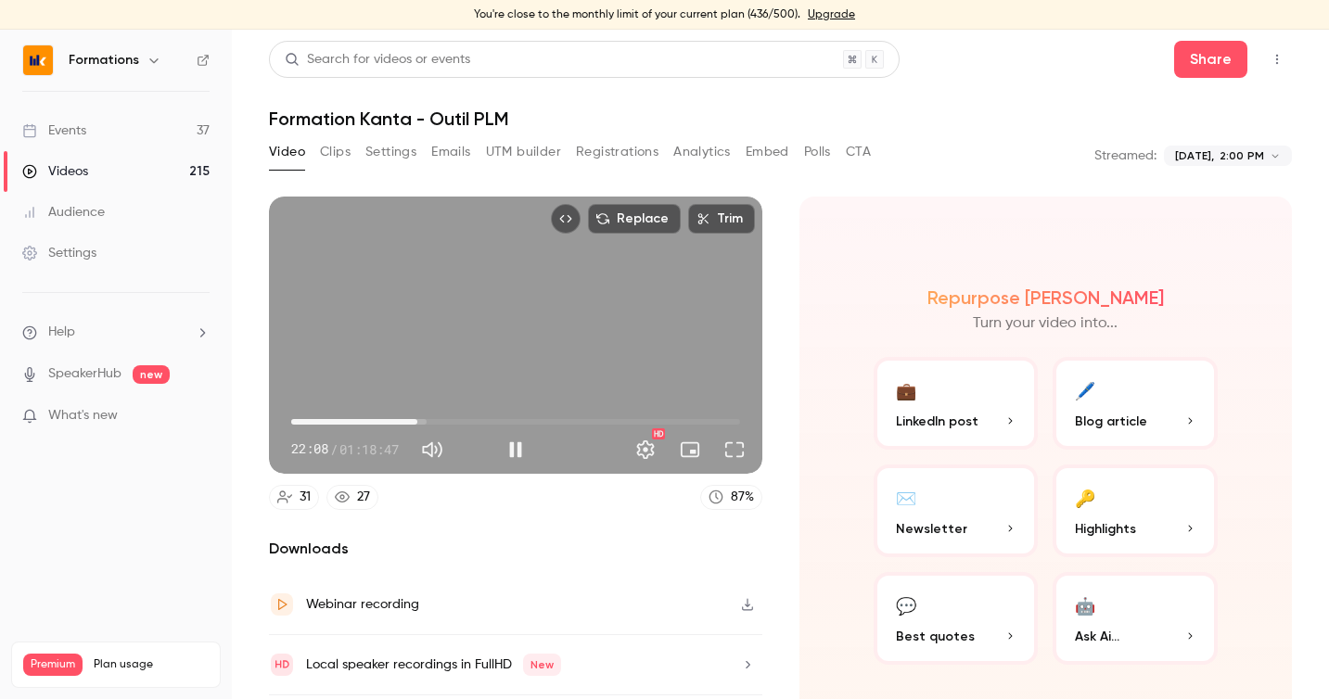
click at [732, 453] on button "Full screen" at bounding box center [734, 449] width 37 height 37
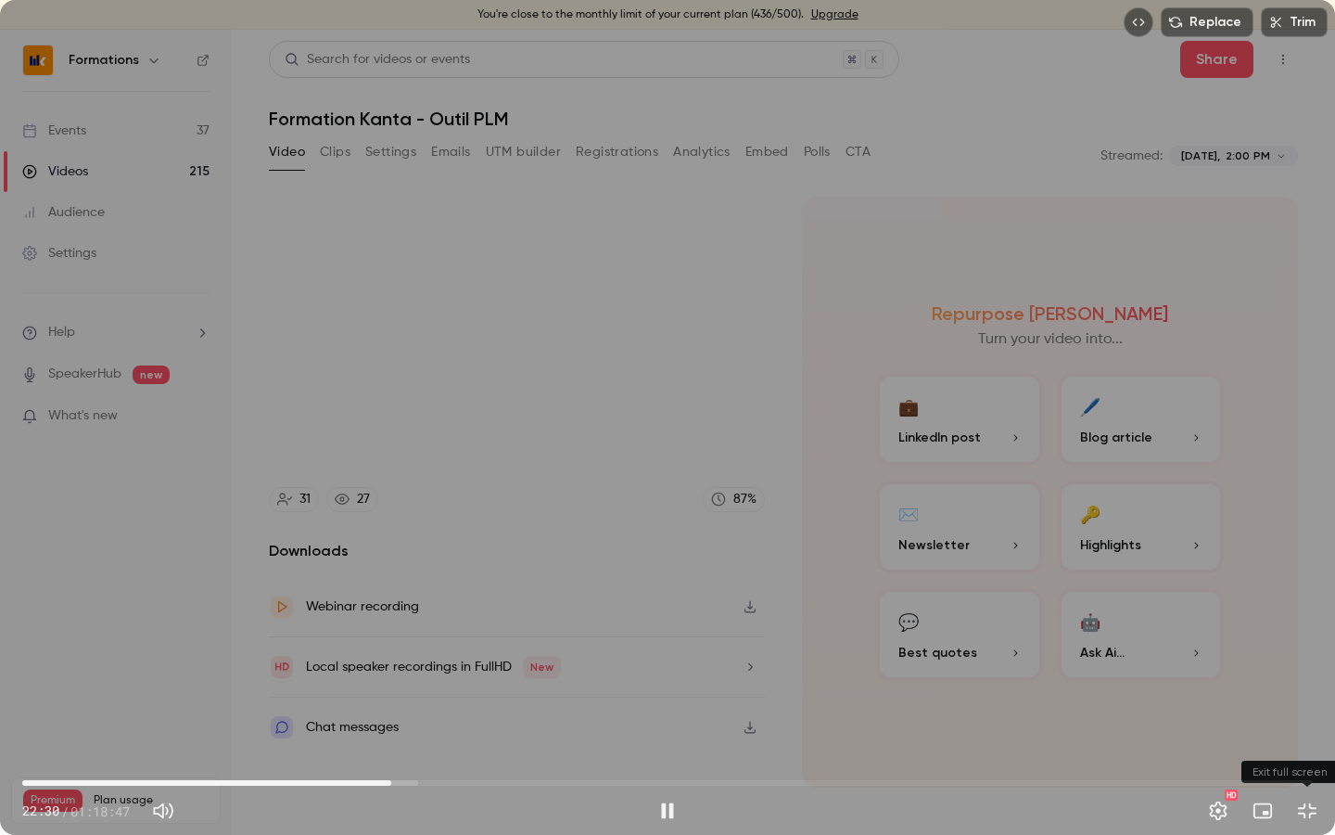
click at [1311, 698] on button "Exit full screen" at bounding box center [1307, 810] width 37 height 37
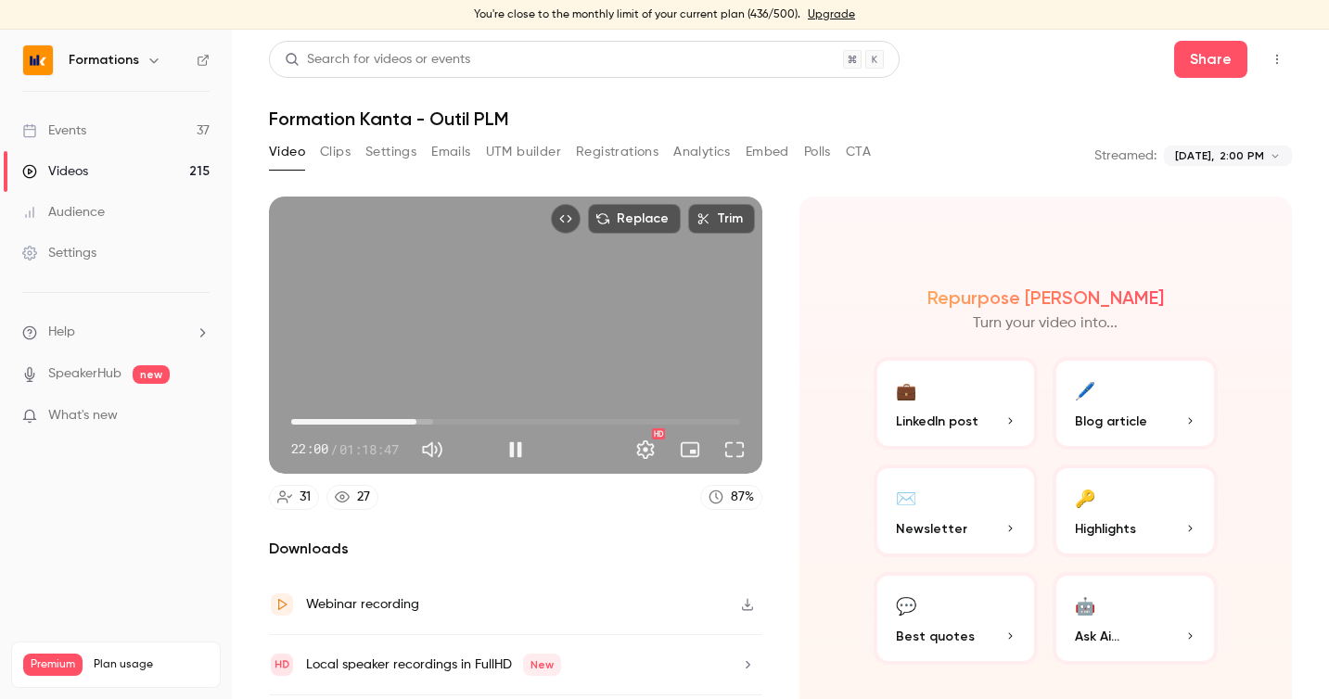
click at [416, 422] on span "22:00" at bounding box center [417, 422] width 6 height 6
click at [723, 449] on button "Full screen" at bounding box center [734, 449] width 37 height 37
click at [734, 453] on button "Full screen" at bounding box center [734, 449] width 37 height 37
click at [741, 455] on button "Full screen" at bounding box center [734, 449] width 37 height 37
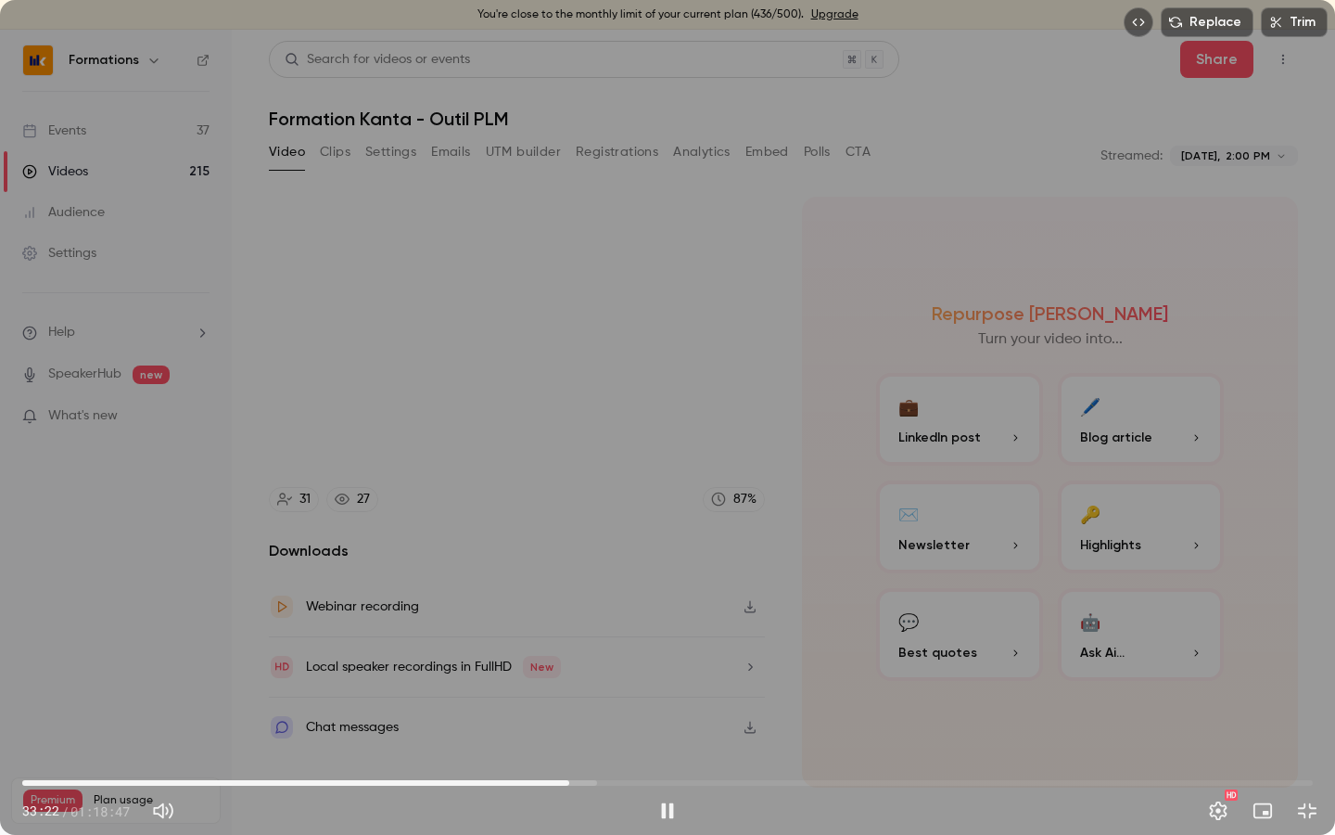
click at [708, 378] on div "Replace Trim 33:22 33:22 / 01:18:47 HD" at bounding box center [667, 417] width 1335 height 835
click at [667, 698] on button "Play" at bounding box center [667, 810] width 37 height 37
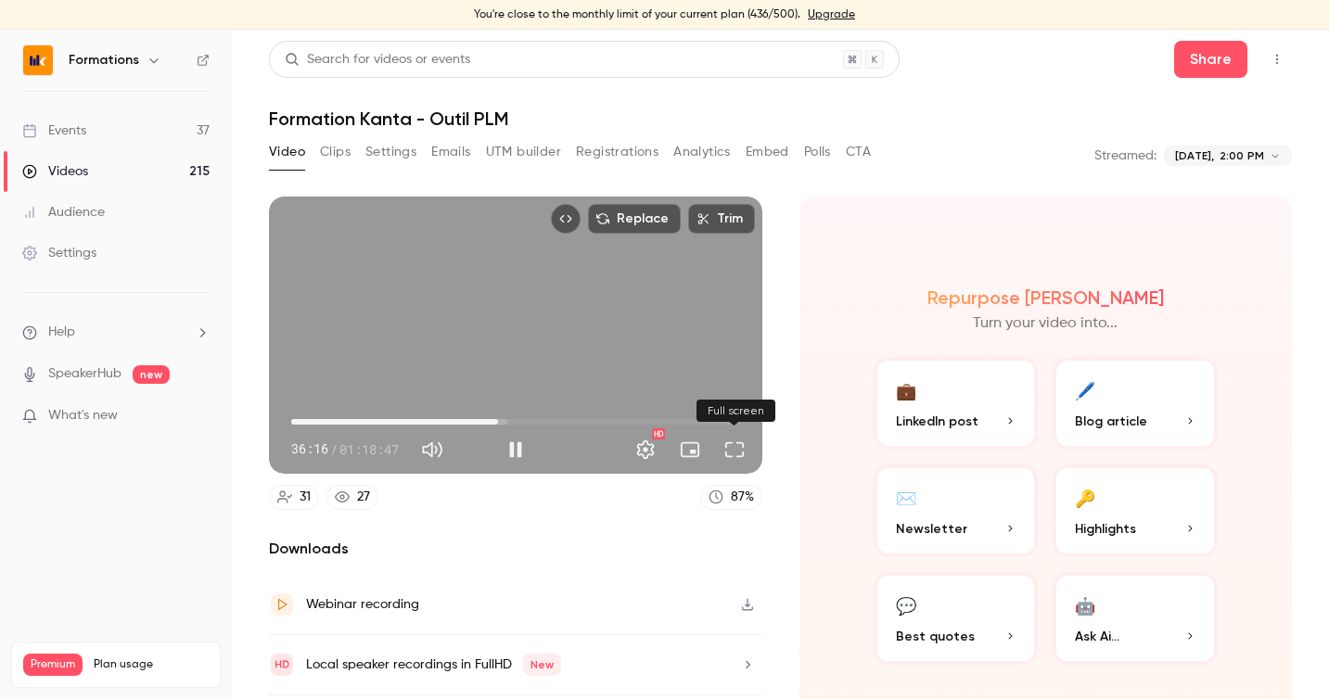
click at [732, 454] on button "Full screen" at bounding box center [734, 449] width 37 height 37
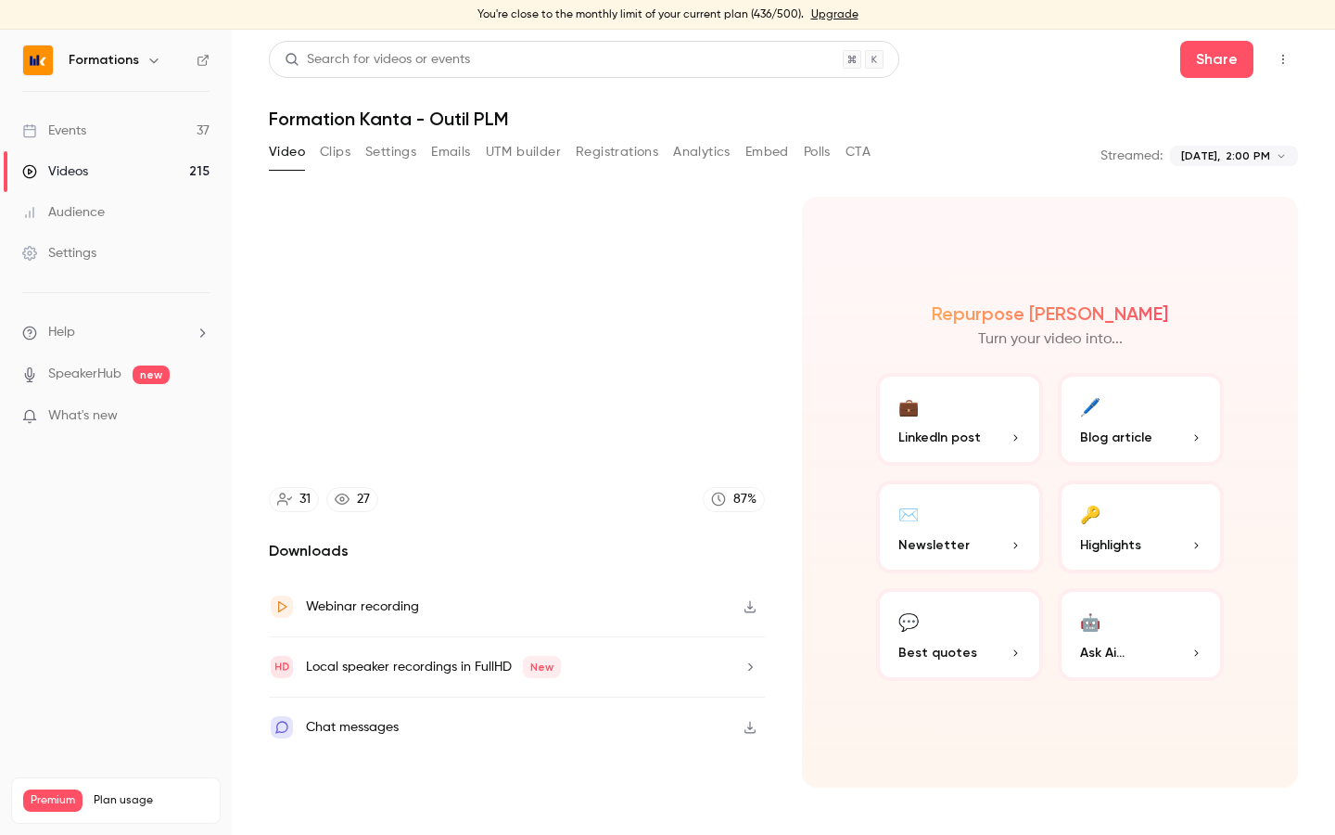
type input "******"
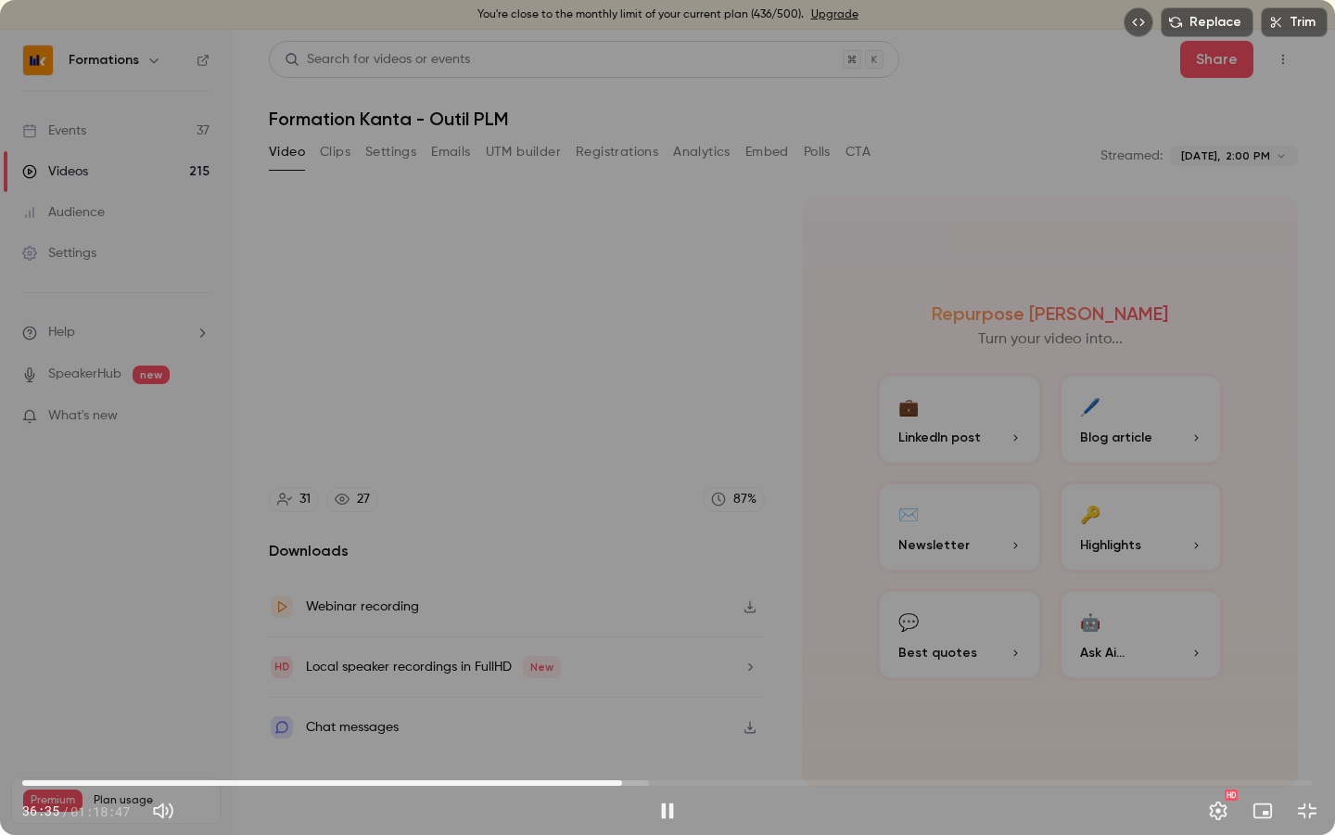
click at [671, 641] on div "Replace Trim 36:35 36:35 / 01:18:47 HD" at bounding box center [667, 417] width 1335 height 835
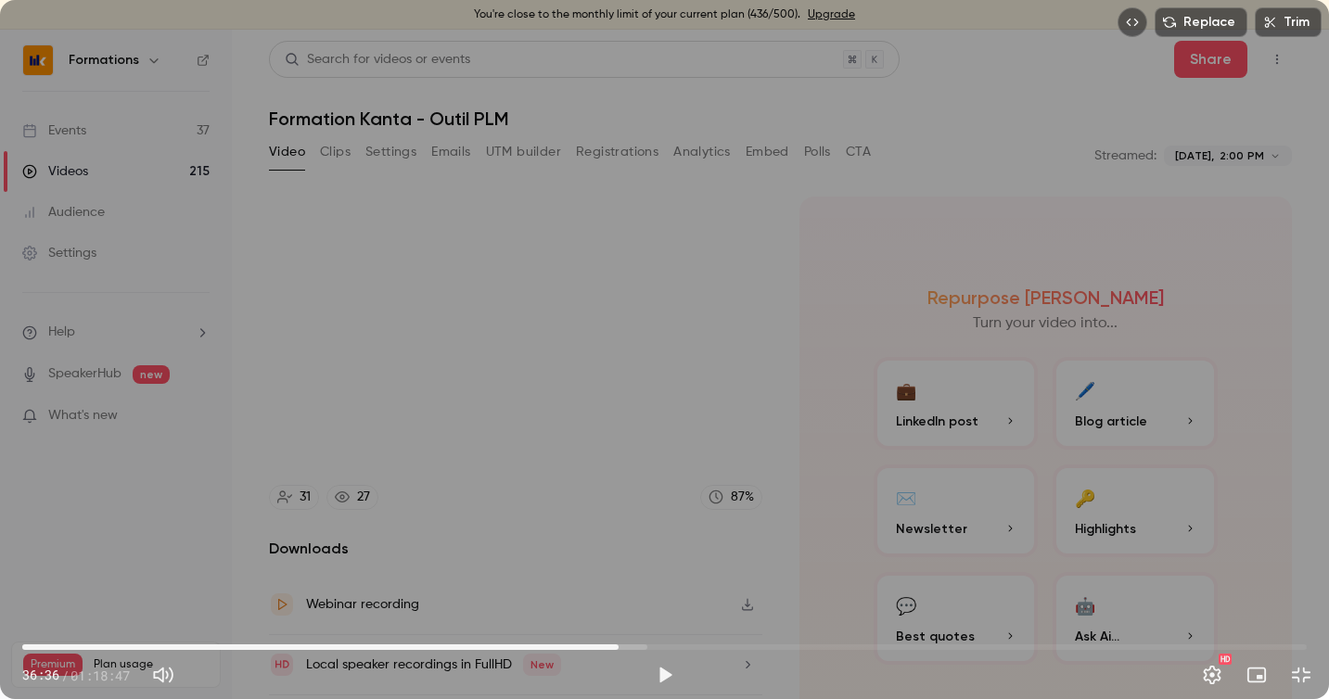
click at [526, 361] on div "Replace Trim 36:36 36:36 / 01:18:47 HD" at bounding box center [664, 349] width 1329 height 699
click at [626, 642] on span "37:02" at bounding box center [664, 647] width 1284 height 30
click at [616, 646] on span "37:03" at bounding box center [664, 647] width 1284 height 30
click at [685, 313] on div "Replace Trim 36:58 36:58 / 01:18:47 HD" at bounding box center [664, 349] width 1329 height 699
click at [573, 434] on div "Replace Trim 36:59 36:59 / 01:18:47 HD" at bounding box center [664, 349] width 1329 height 699
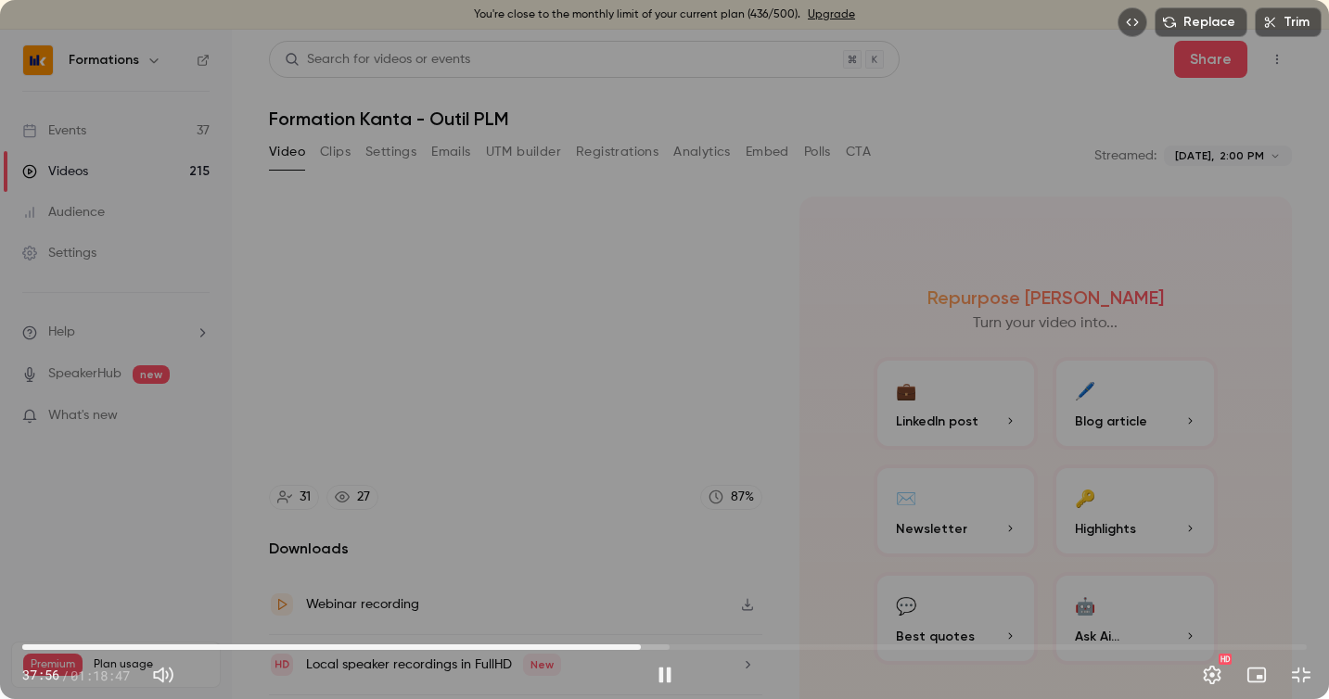
click at [695, 449] on div "Replace Trim 37:56 37:56 / 01:18:47 HD" at bounding box center [664, 349] width 1329 height 699
click at [702, 415] on div "Replace Trim 37:56 37:56 / 01:18:47 HD" at bounding box center [664, 349] width 1329 height 699
type input "******"
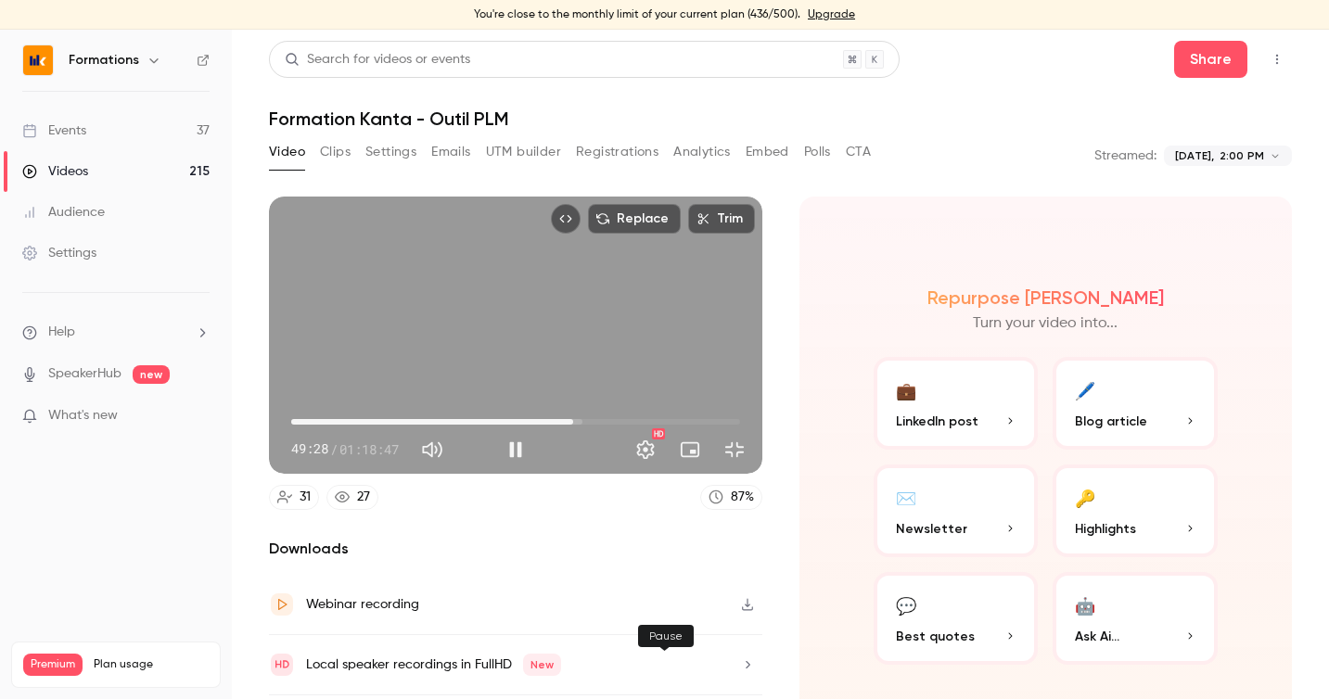
click at [534, 468] on button "Pause" at bounding box center [515, 449] width 37 height 37
type input "******"
click at [497, 431] on button "Play" at bounding box center [515, 449] width 37 height 37
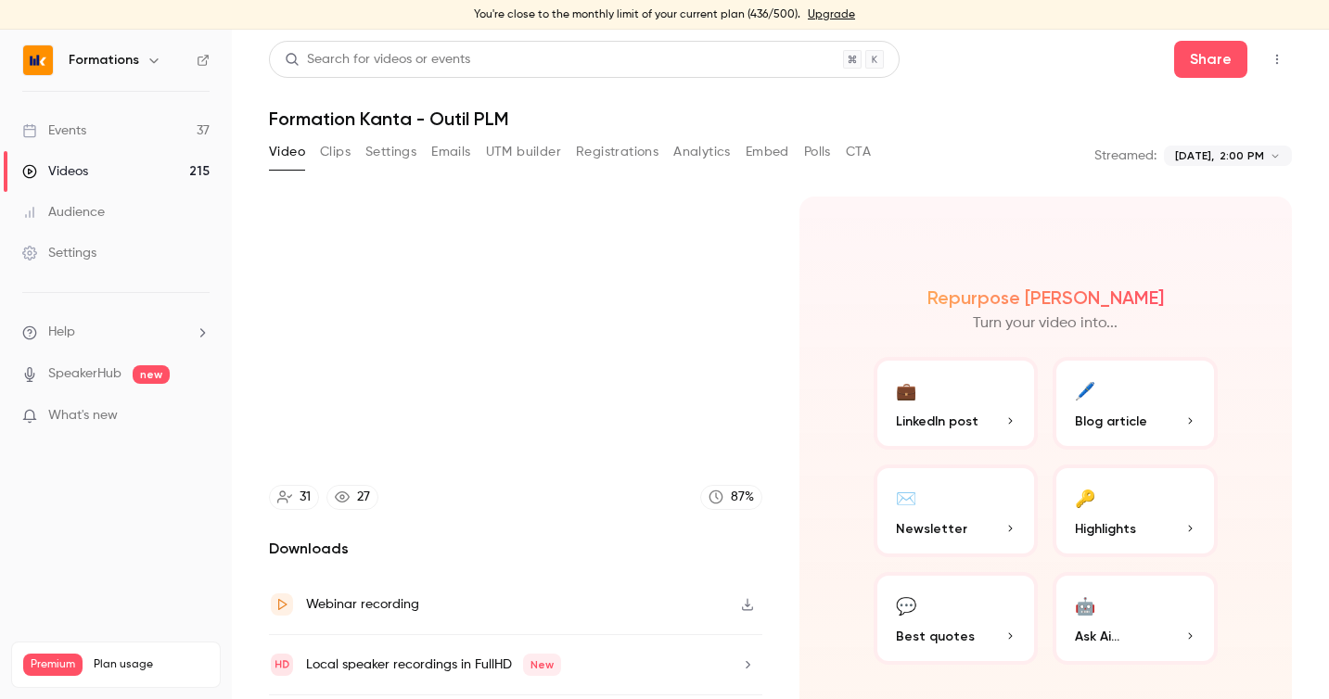
click at [497, 431] on button "Pause" at bounding box center [515, 449] width 37 height 37
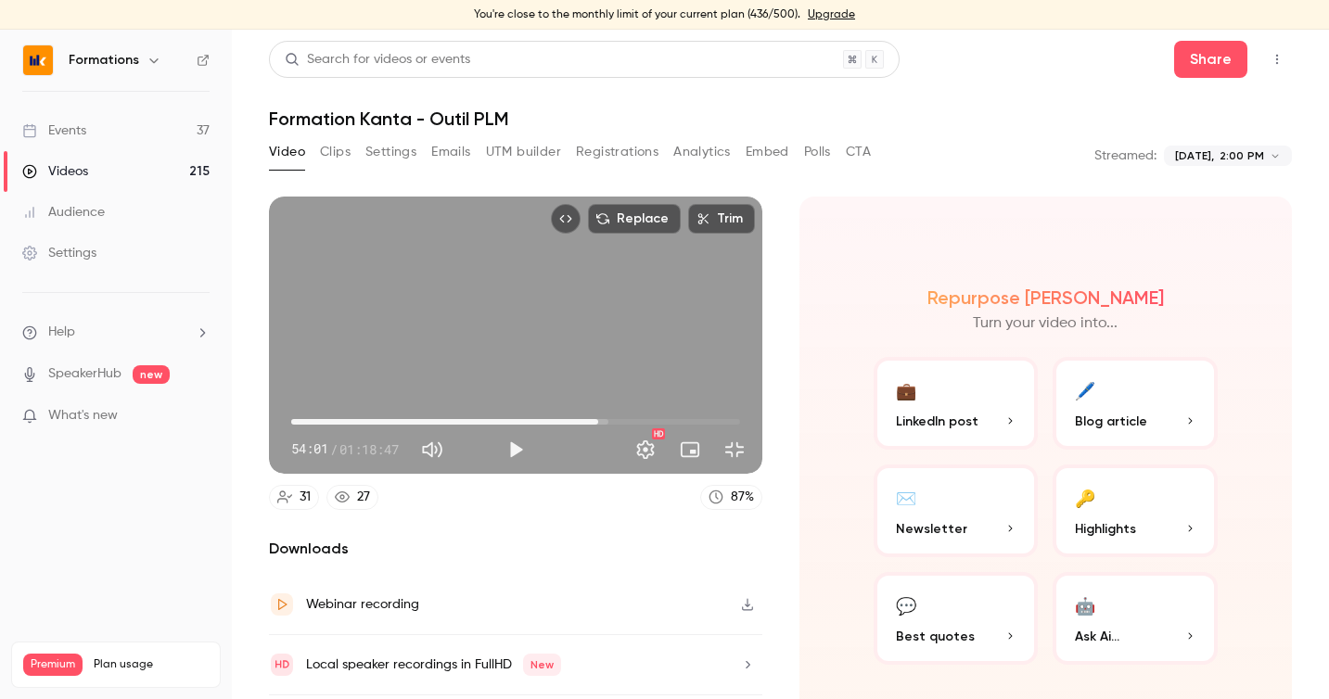
click at [497, 431] on button "Play" at bounding box center [515, 449] width 37 height 37
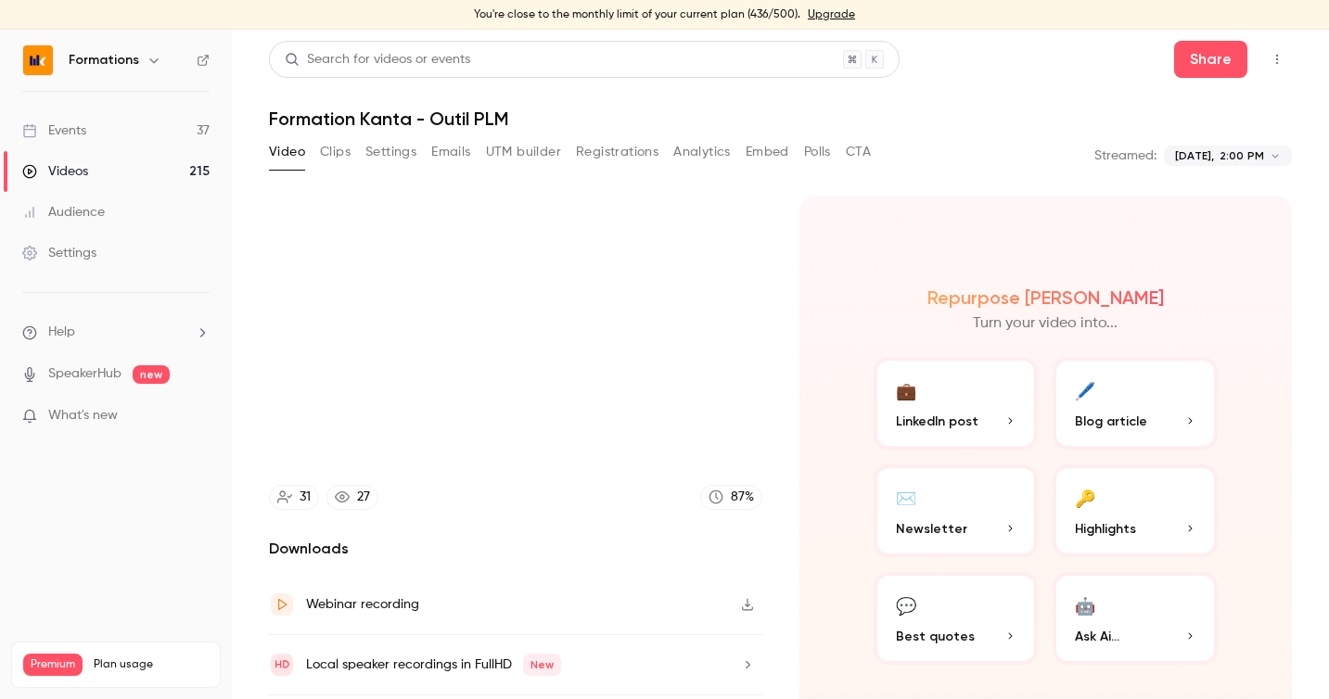
click at [497, 431] on button "Pause" at bounding box center [515, 449] width 37 height 37
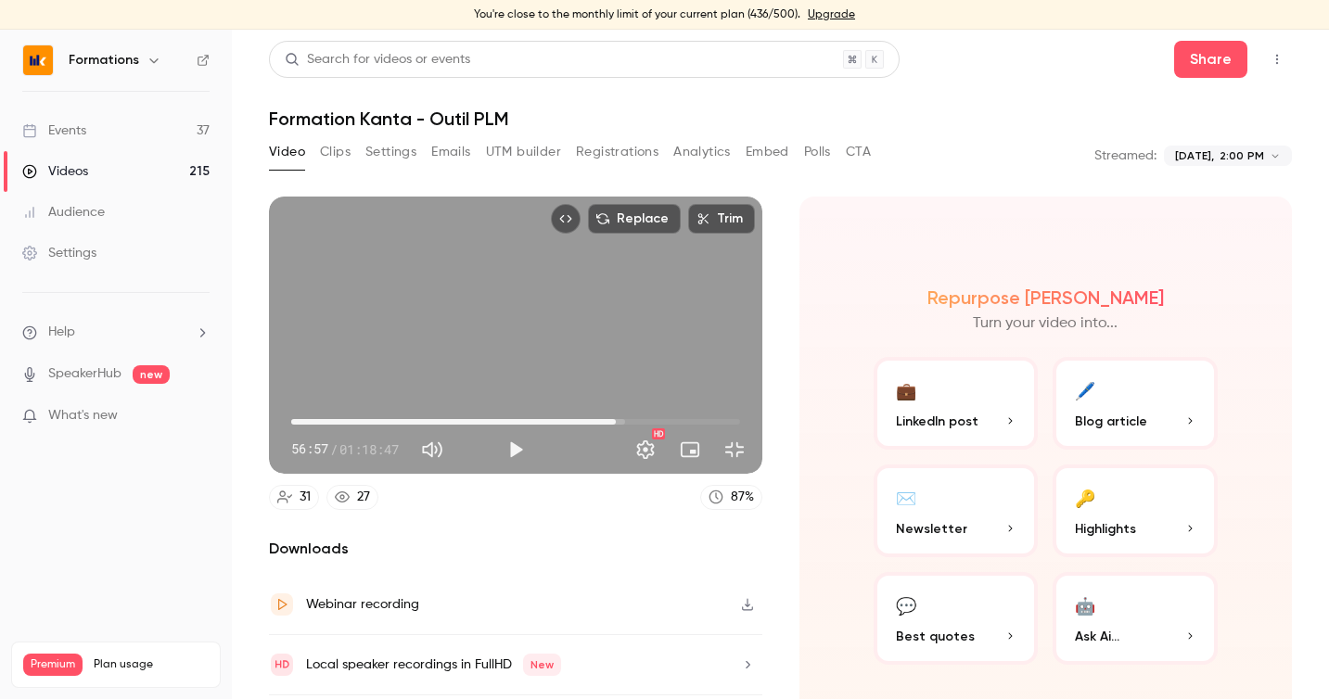
click at [488, 363] on div "Replace Trim 56:57 56:57 / 01:18:47 HD" at bounding box center [515, 335] width 493 height 277
click at [472, 390] on div "Replace Trim 57:58 57:58 / 01:18:47 HD" at bounding box center [515, 335] width 493 height 277
click at [554, 474] on div "Replace Trim 57:58 57:58 / 01:18:47 HD" at bounding box center [515, 335] width 493 height 277
click at [459, 434] on div "Replace Trim 59:15 59:15 / 01:18:47 HD" at bounding box center [515, 335] width 493 height 277
click at [534, 468] on button "Play" at bounding box center [515, 449] width 37 height 37
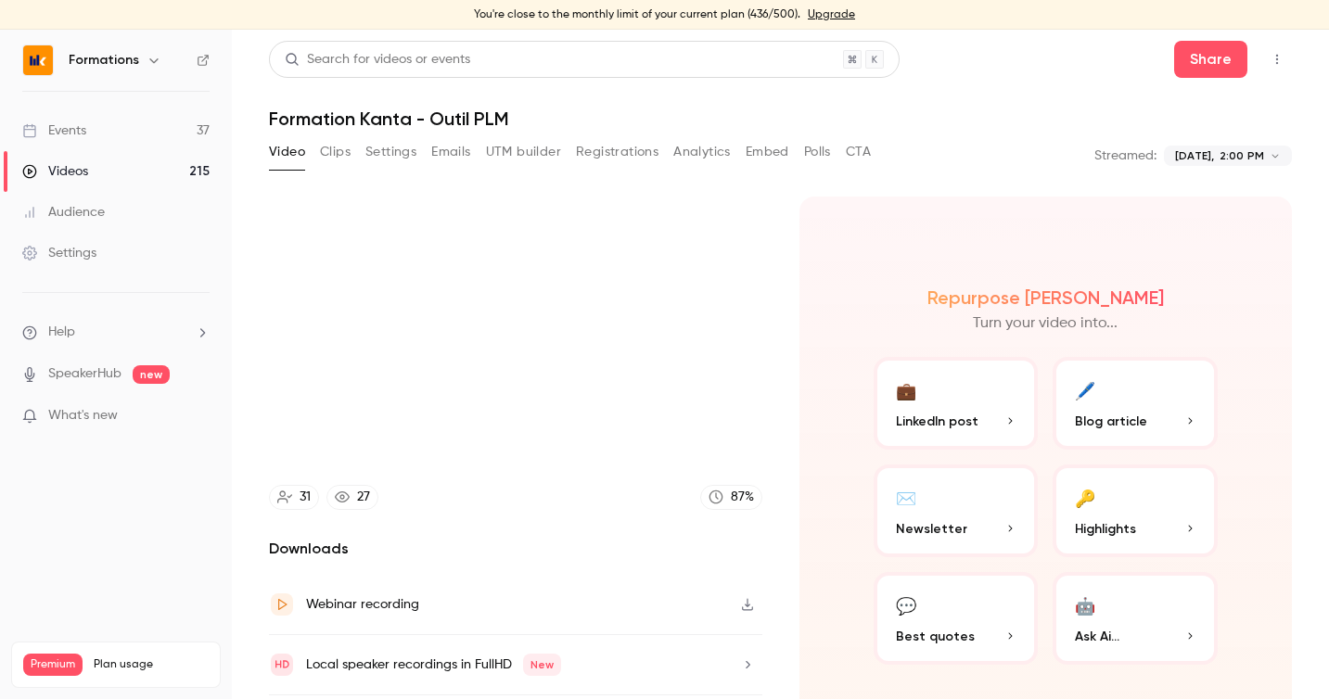
click at [497, 431] on button "Pause" at bounding box center [515, 449] width 37 height 37
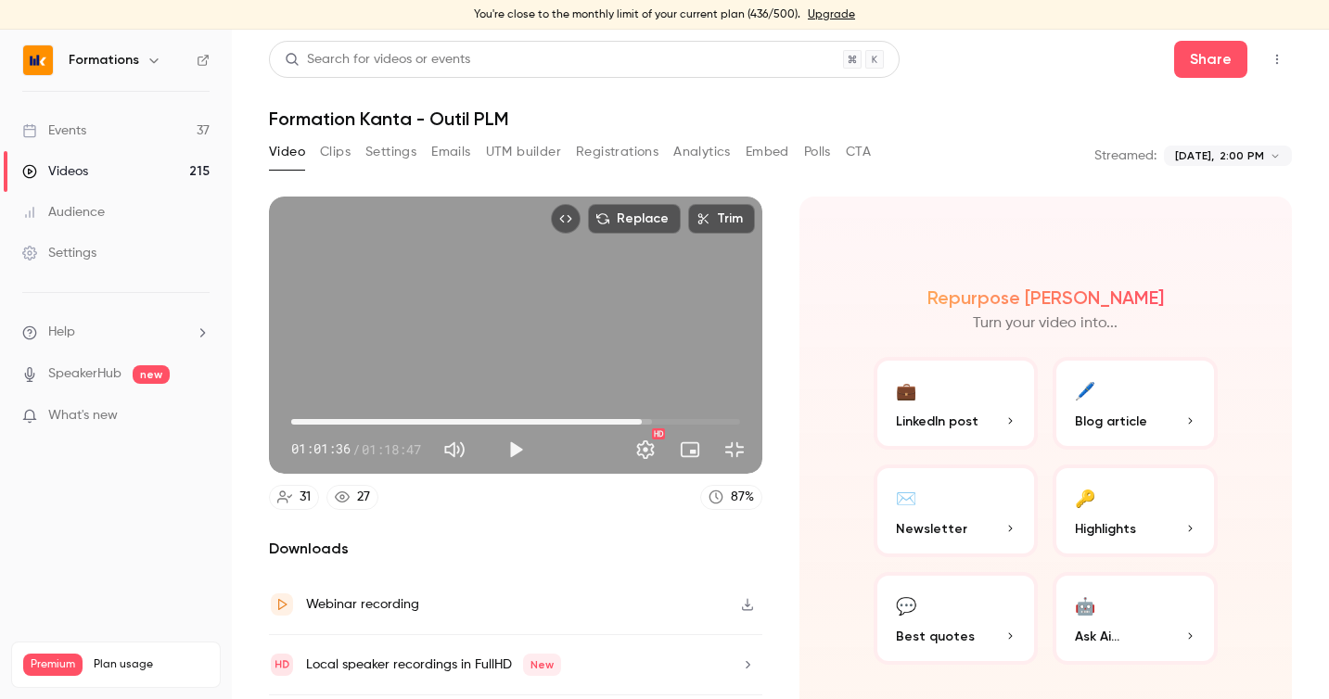
click at [497, 431] on button "Play" at bounding box center [515, 449] width 37 height 37
click at [269, 474] on div "Replace Trim 01:09:18 01:09:18 / 01:18:47 HD" at bounding box center [515, 335] width 493 height 277
type input "******"
